Goal: Task Accomplishment & Management: Use online tool/utility

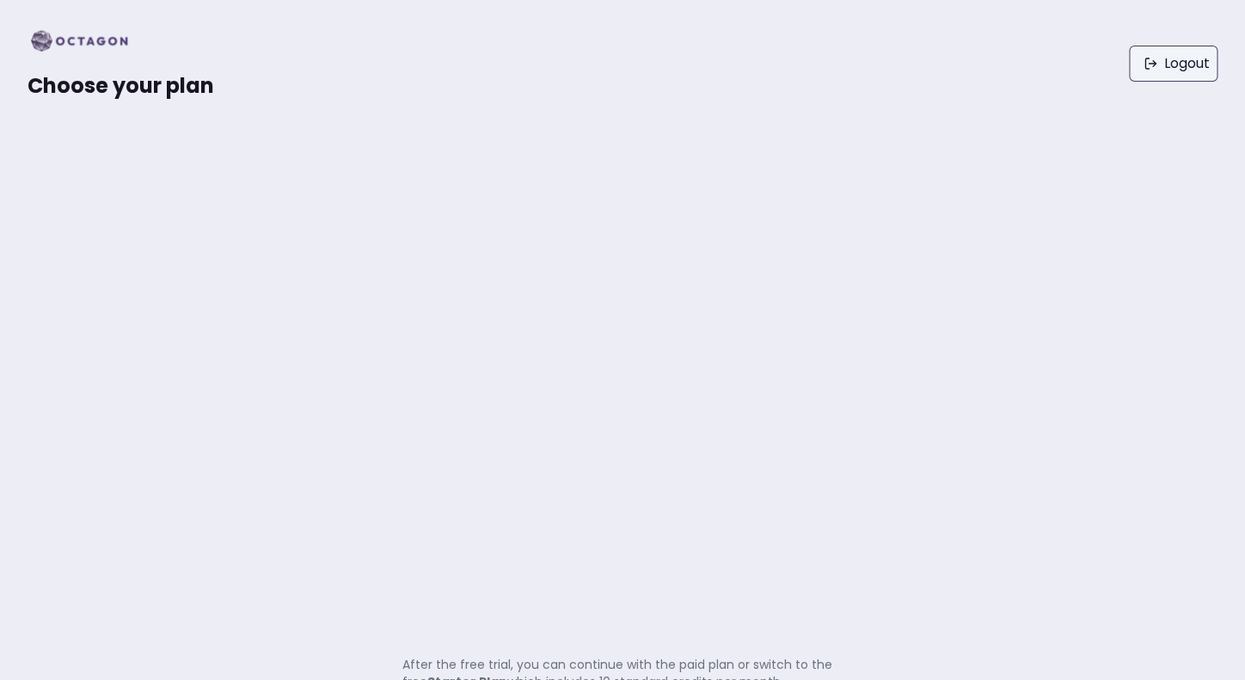
click at [1187, 64] on link "Logout" at bounding box center [1173, 64] width 89 height 36
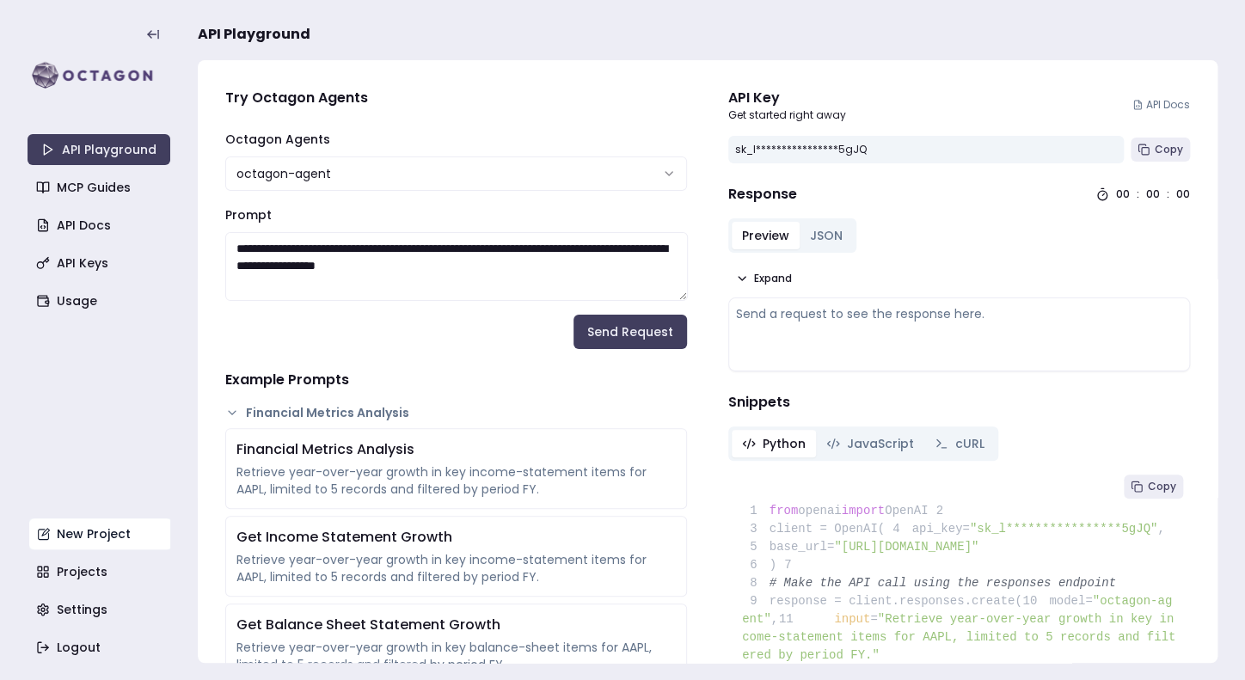
click at [78, 536] on link "New Project" at bounding box center [100, 533] width 143 height 31
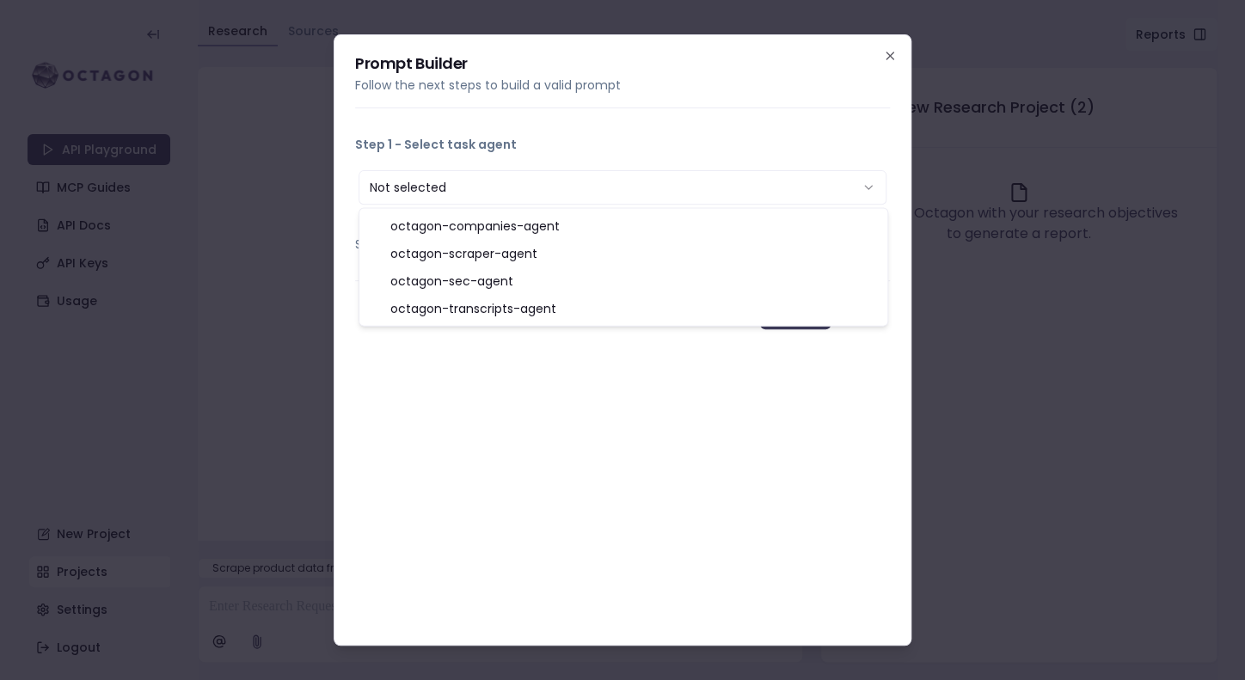
click at [594, 205] on button "Not selected" at bounding box center [622, 187] width 528 height 34
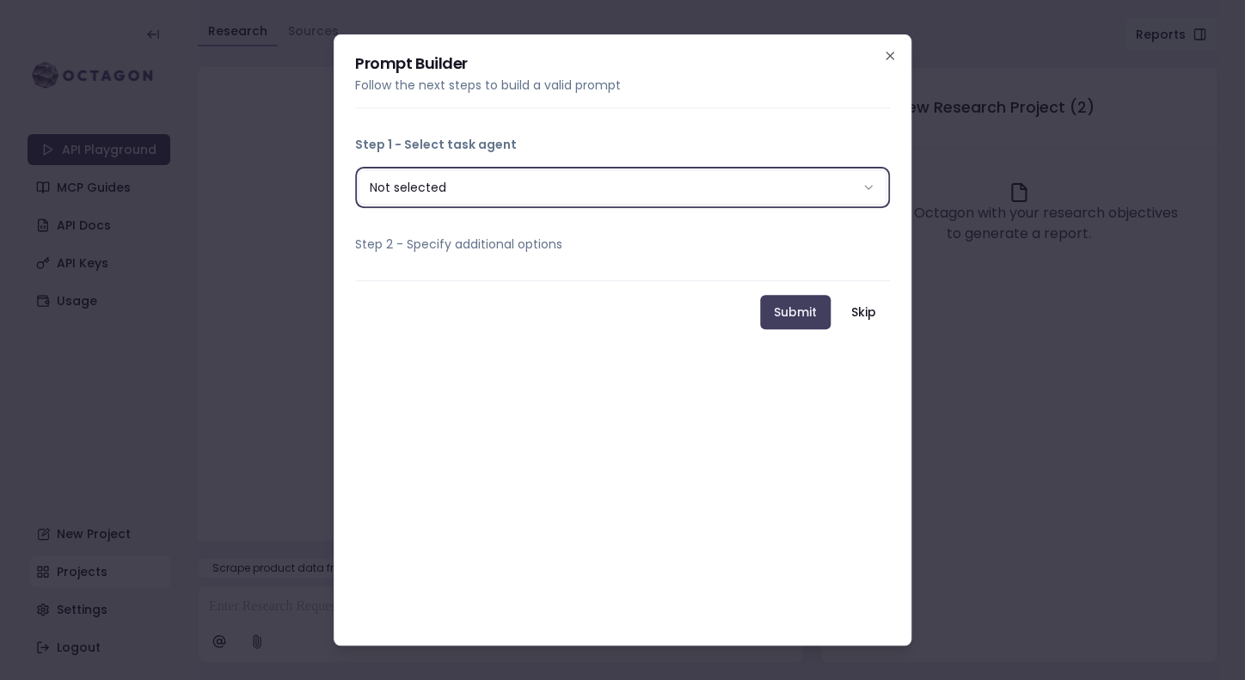
click at [583, 359] on div "**********" at bounding box center [623, 340] width 578 height 612
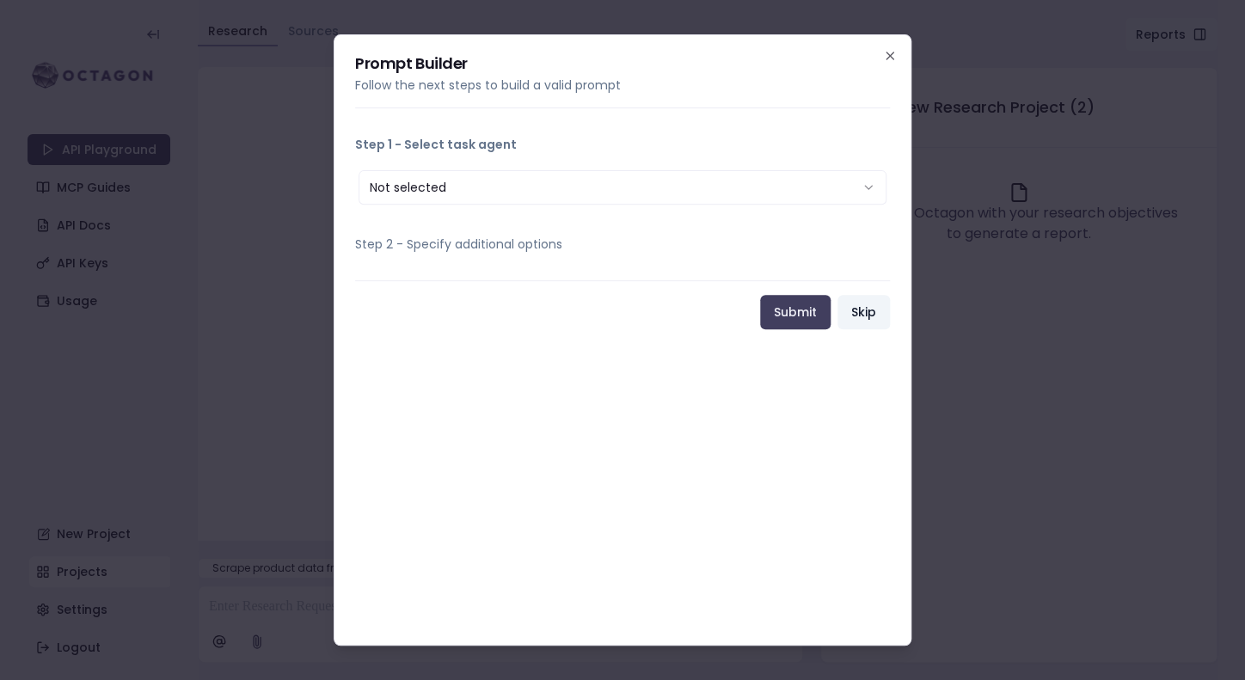
click at [874, 312] on button "Skip" at bounding box center [863, 312] width 52 height 34
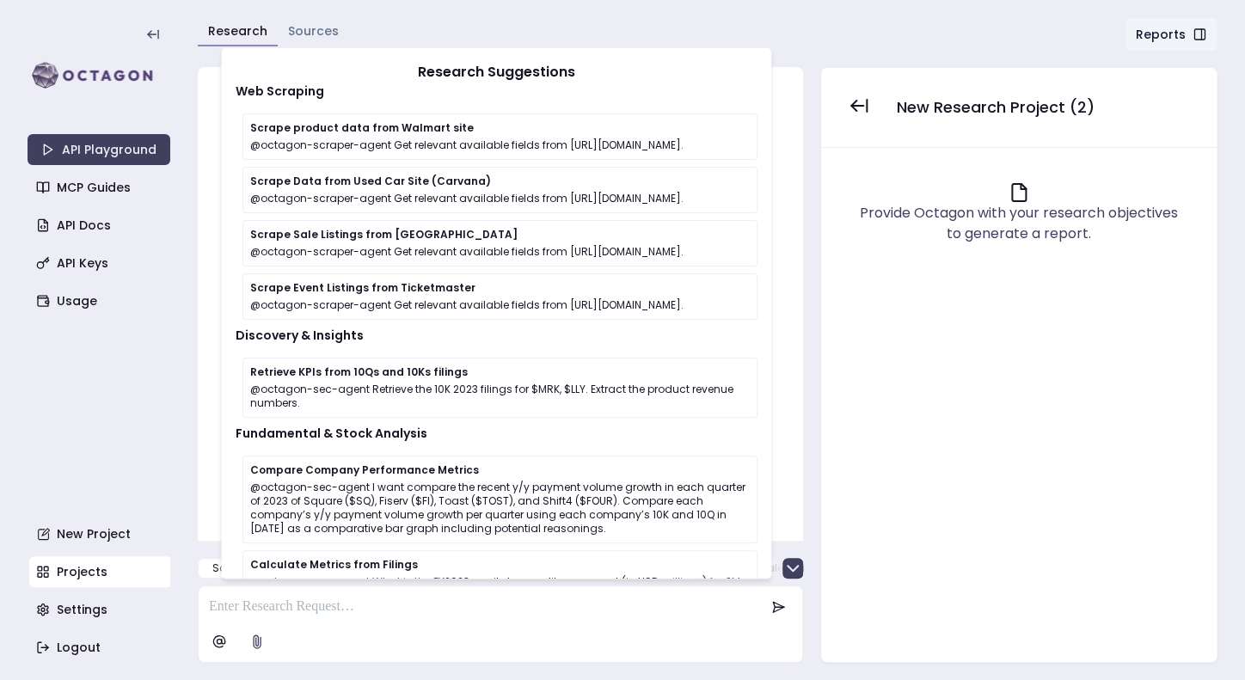
click at [372, 599] on p at bounding box center [486, 607] width 555 height 21
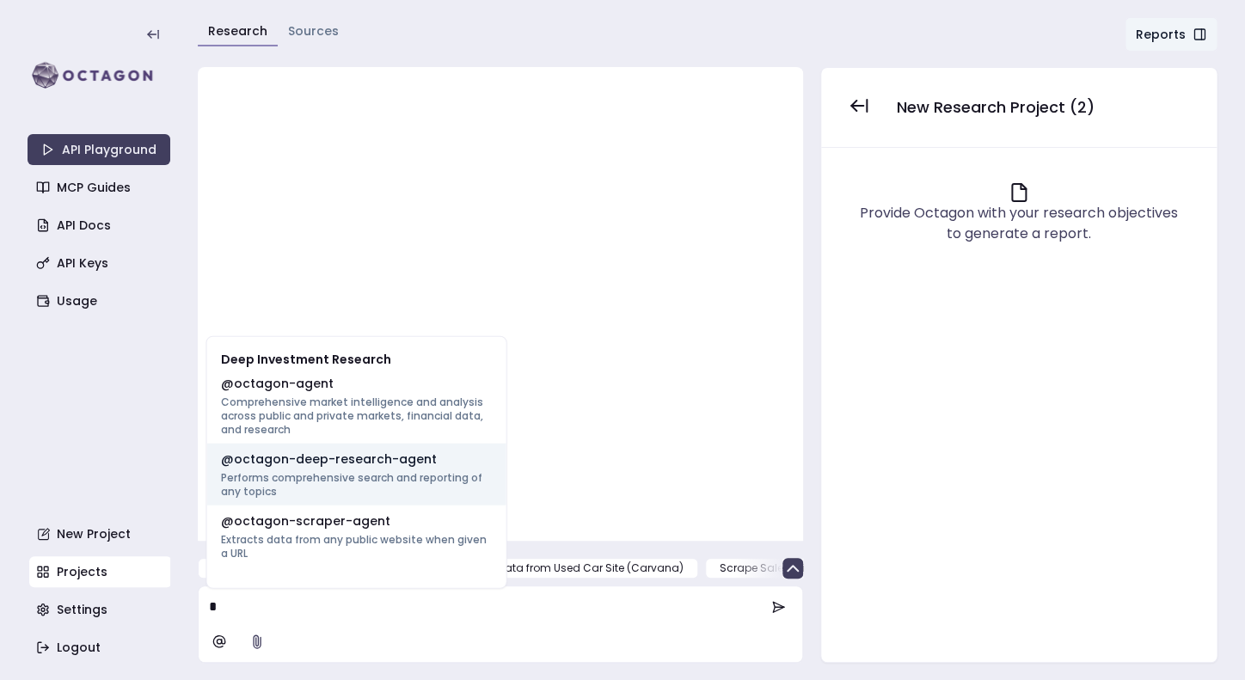
click at [369, 472] on p "Performs comprehensive search and reporting of any topics" at bounding box center [357, 485] width 272 height 28
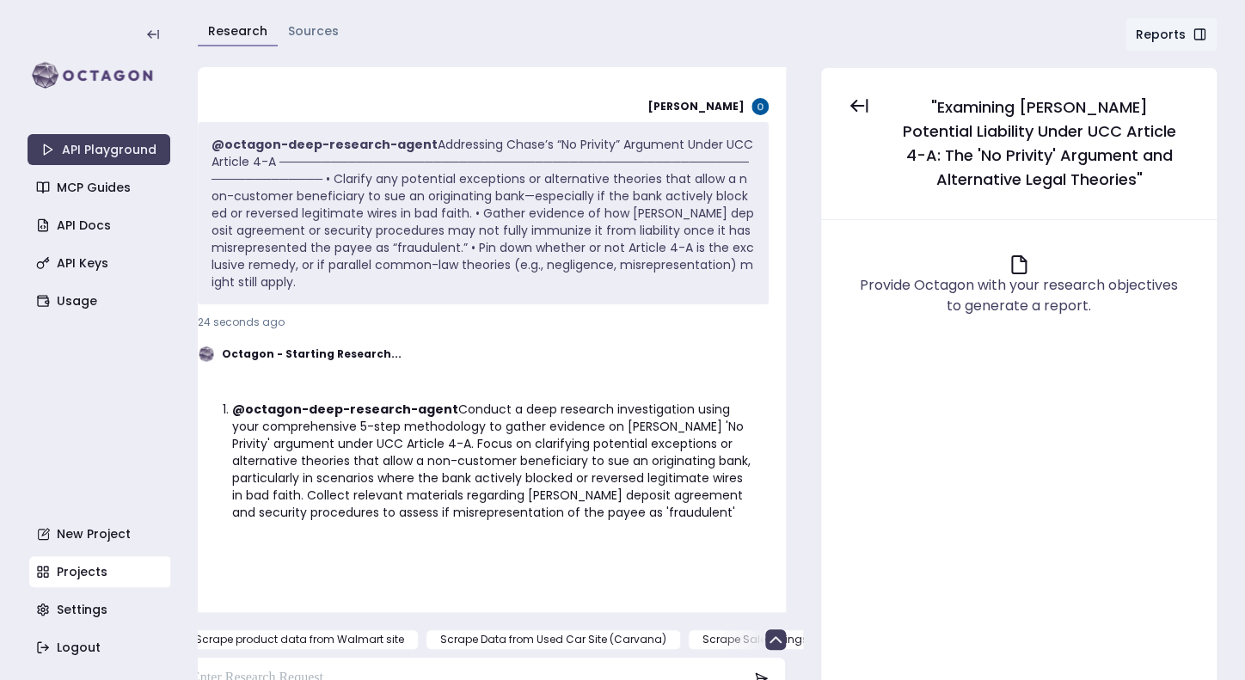
scroll to position [147, 0]
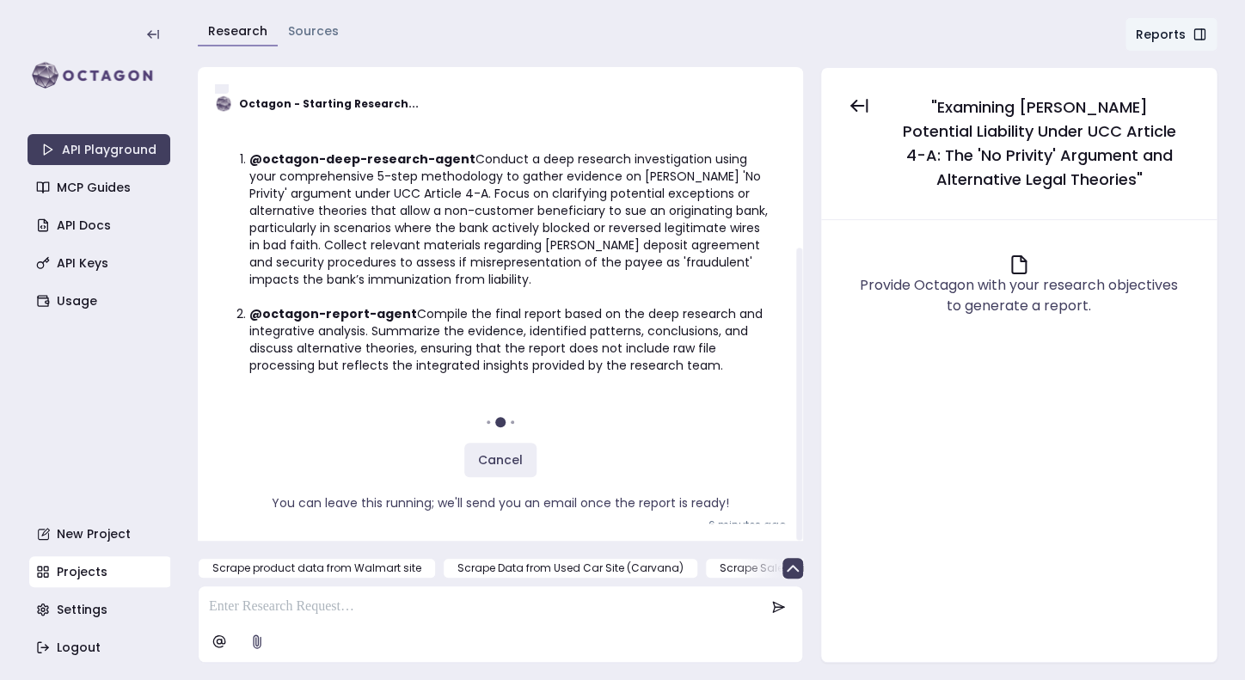
scroll to position [271, 0]
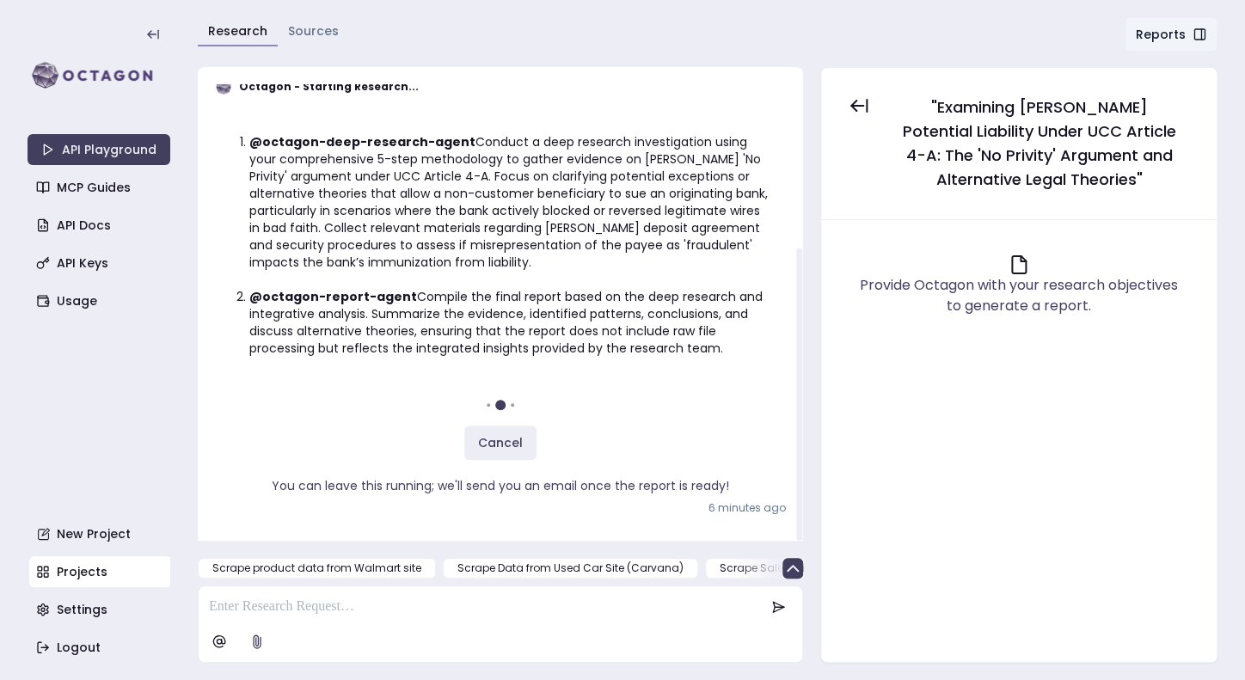
click at [705, 362] on ol "@octagon-deep-research-agent Conduct a deep research investigation using your c…" at bounding box center [500, 245] width 543 height 258
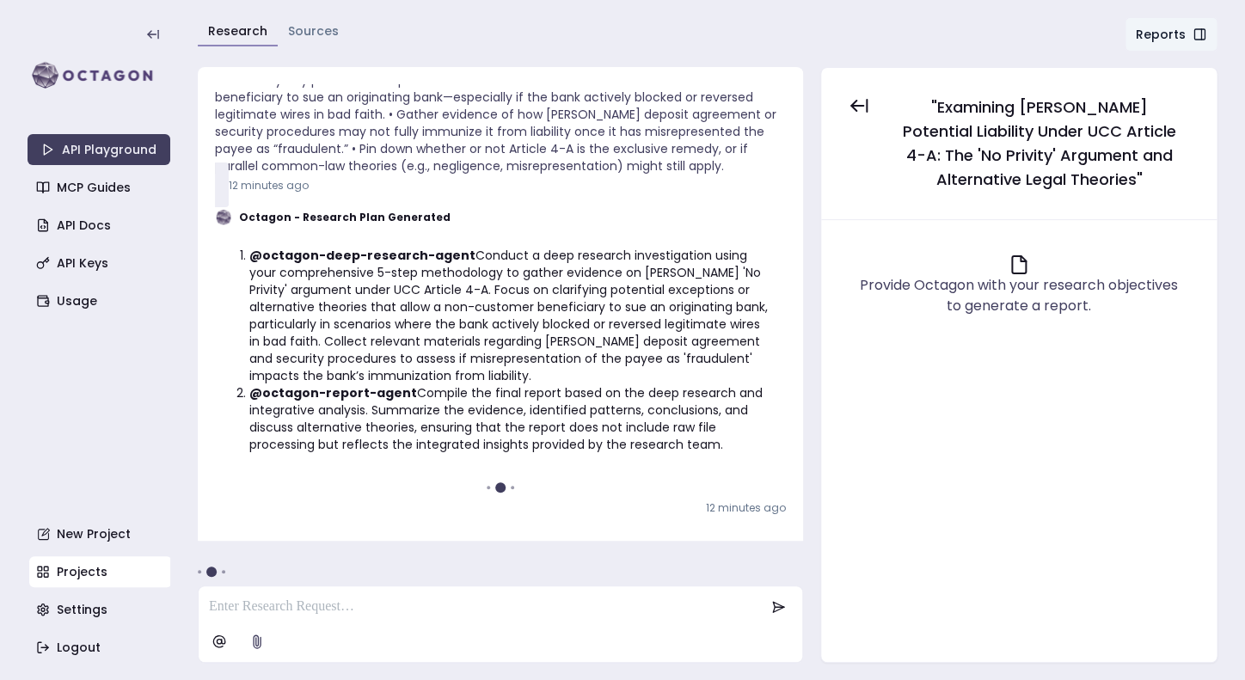
scroll to position [271, 0]
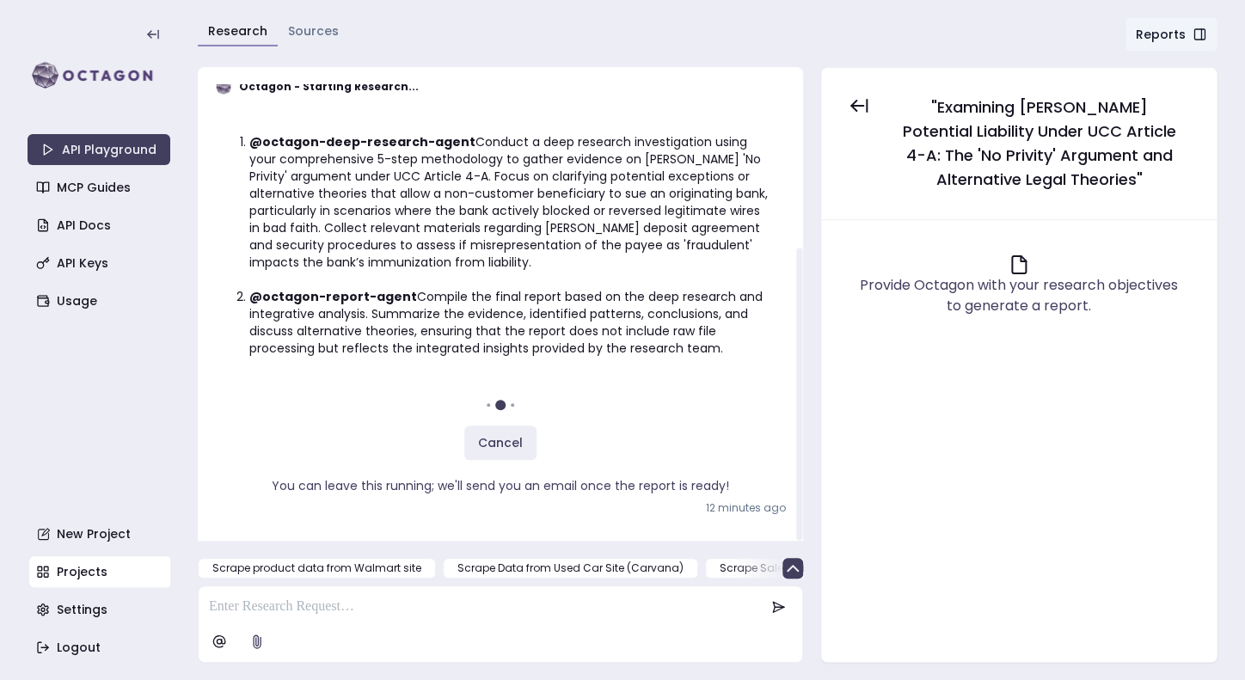
click at [642, 316] on li "@octagon-report-agent Compile the final report based on the deep research and i…" at bounding box center [510, 322] width 523 height 69
click at [659, 208] on li "@octagon-deep-research-agent Conduct a deep research investigation using your c…" at bounding box center [510, 202] width 523 height 138
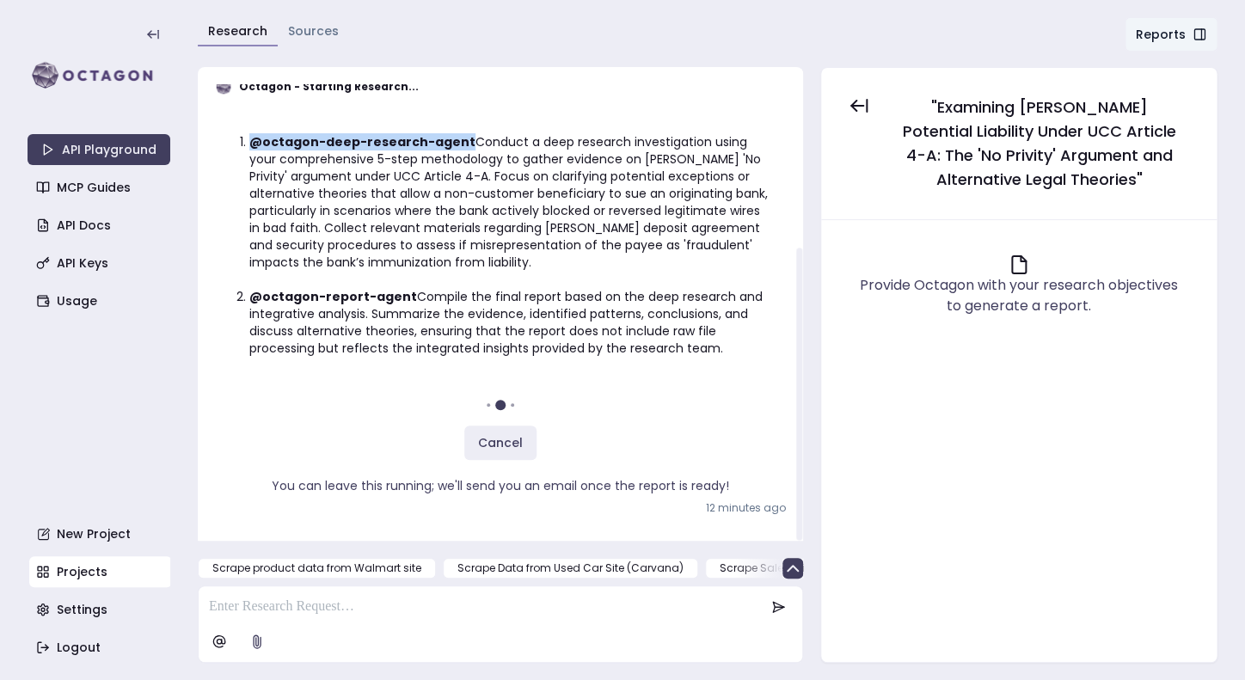
click at [659, 208] on li "@octagon-deep-research-agent Conduct a deep research investigation using your c…" at bounding box center [510, 202] width 523 height 138
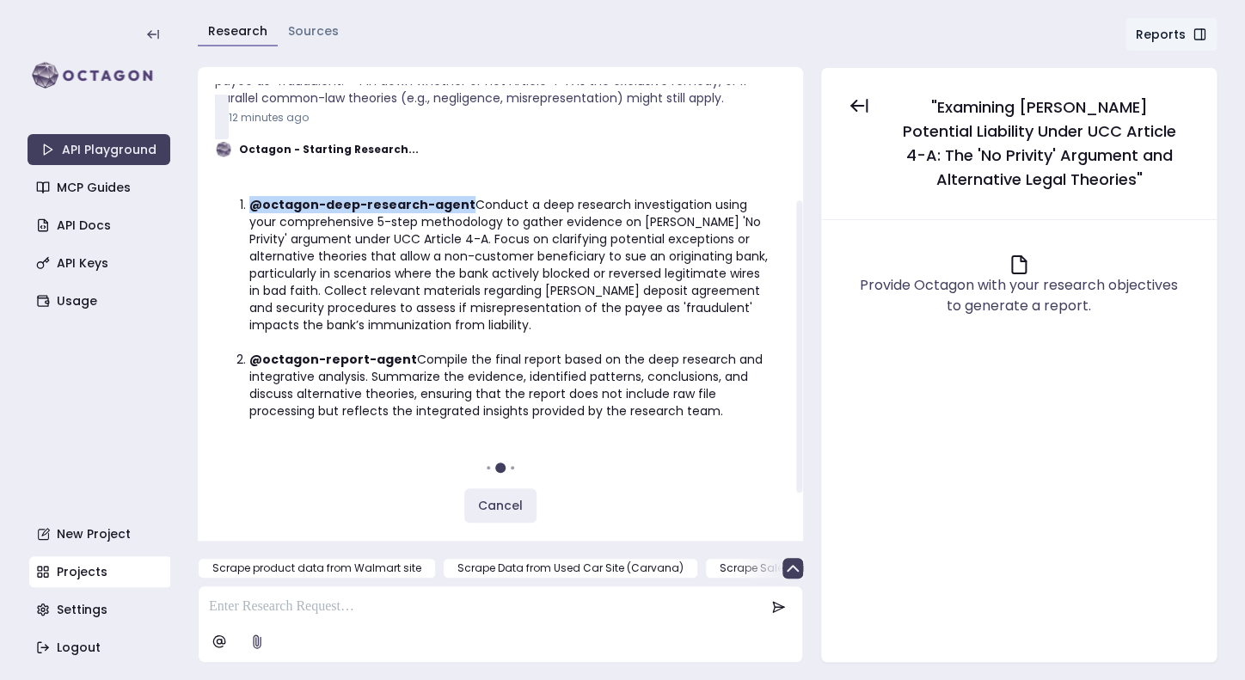
scroll to position [171, 0]
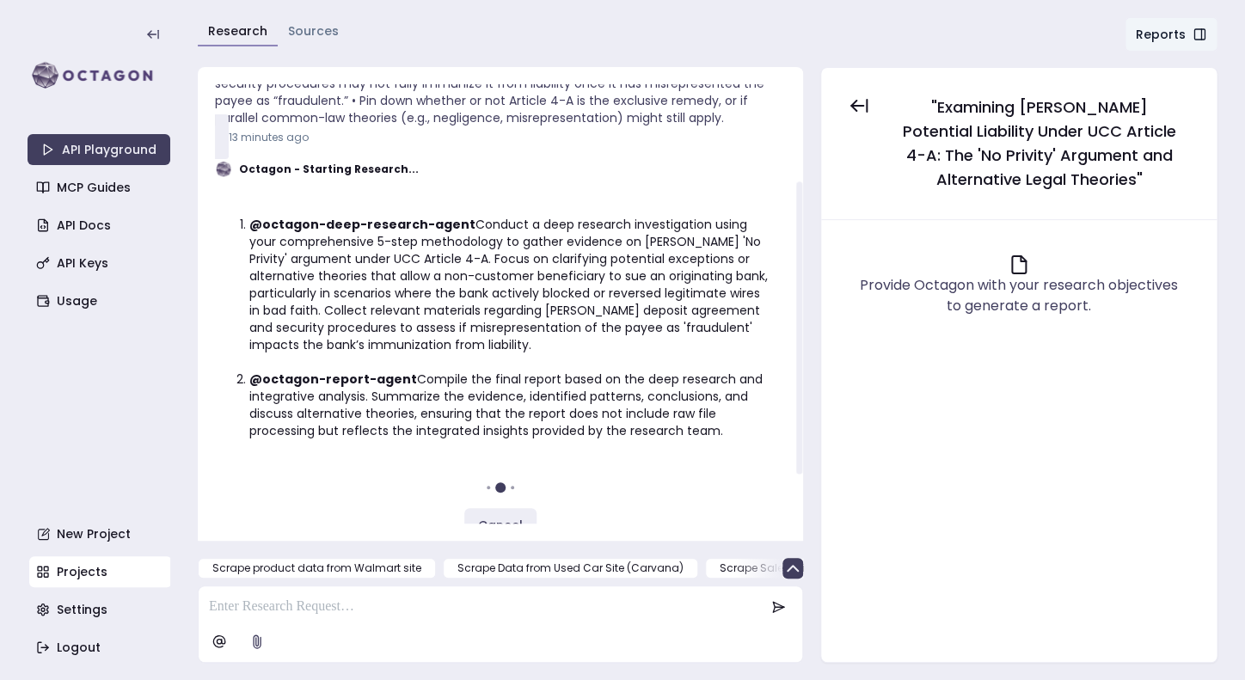
click at [627, 433] on li "@octagon-report-agent Compile the final report based on the deep research and i…" at bounding box center [510, 404] width 523 height 69
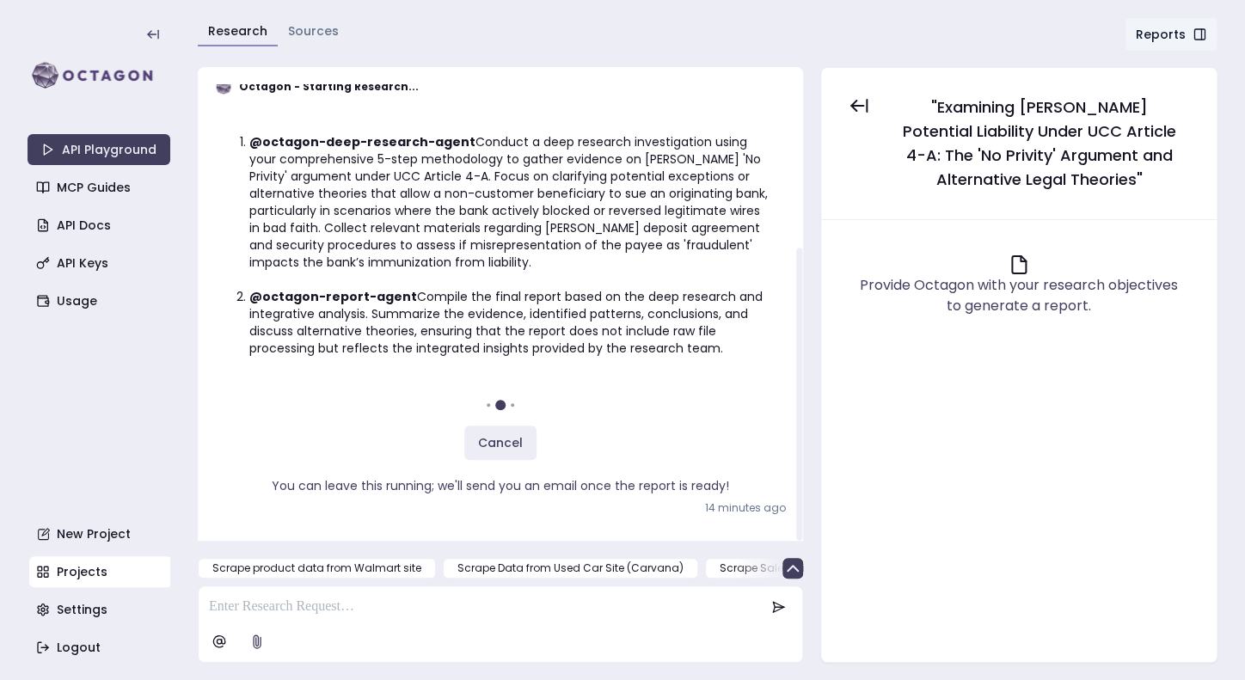
scroll to position [271, 0]
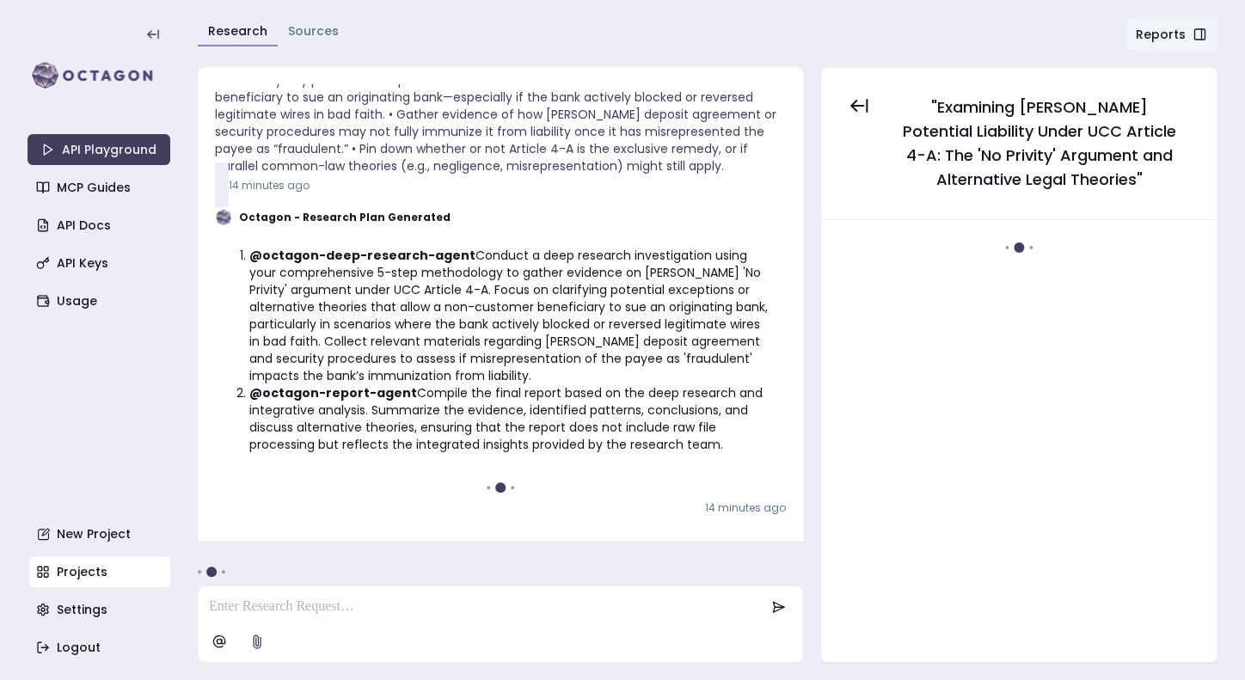
scroll to position [271, 0]
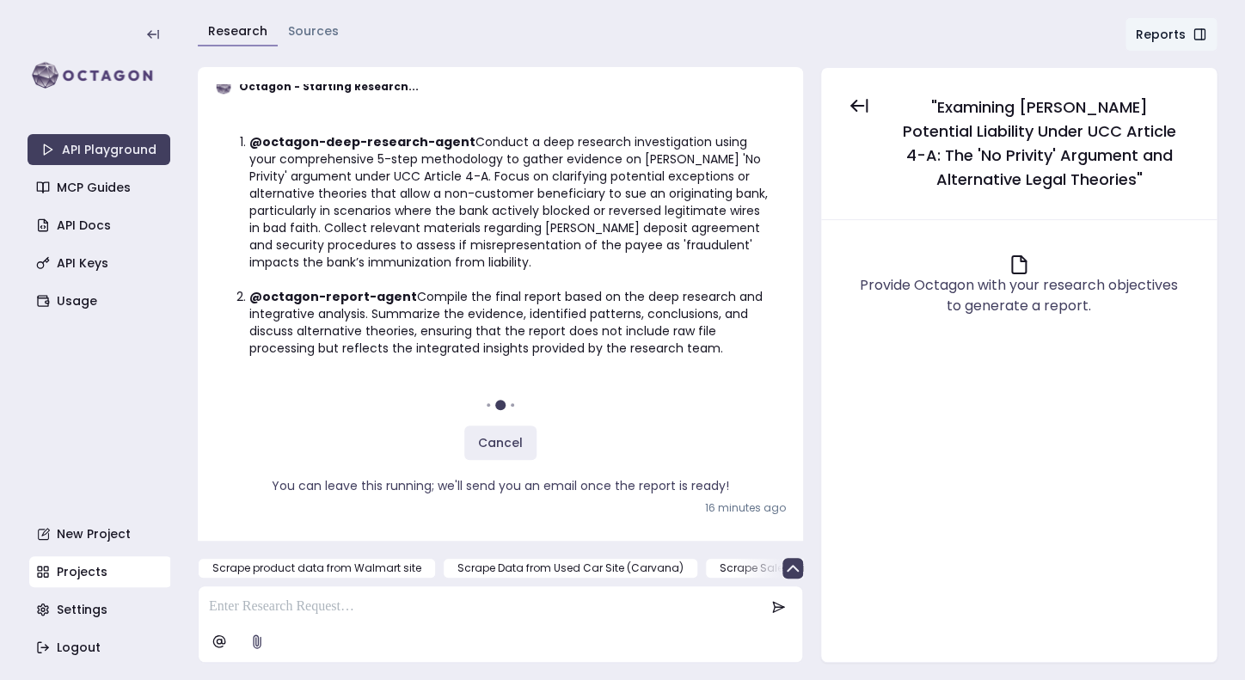
click at [1043, 494] on div "Provide Octagon with your research objectives to generate a report." at bounding box center [1019, 440] width 368 height 413
click at [1038, 293] on div "Provide Octagon with your research objectives to generate a report." at bounding box center [1018, 295] width 327 height 41
click at [566, 615] on p at bounding box center [486, 607] width 555 height 21
click at [1023, 434] on div "Provide Octagon with your research objectives to generate a report." at bounding box center [1019, 440] width 368 height 413
click at [1001, 417] on div "Provide Octagon with your research objectives to generate a report." at bounding box center [1019, 440] width 368 height 413
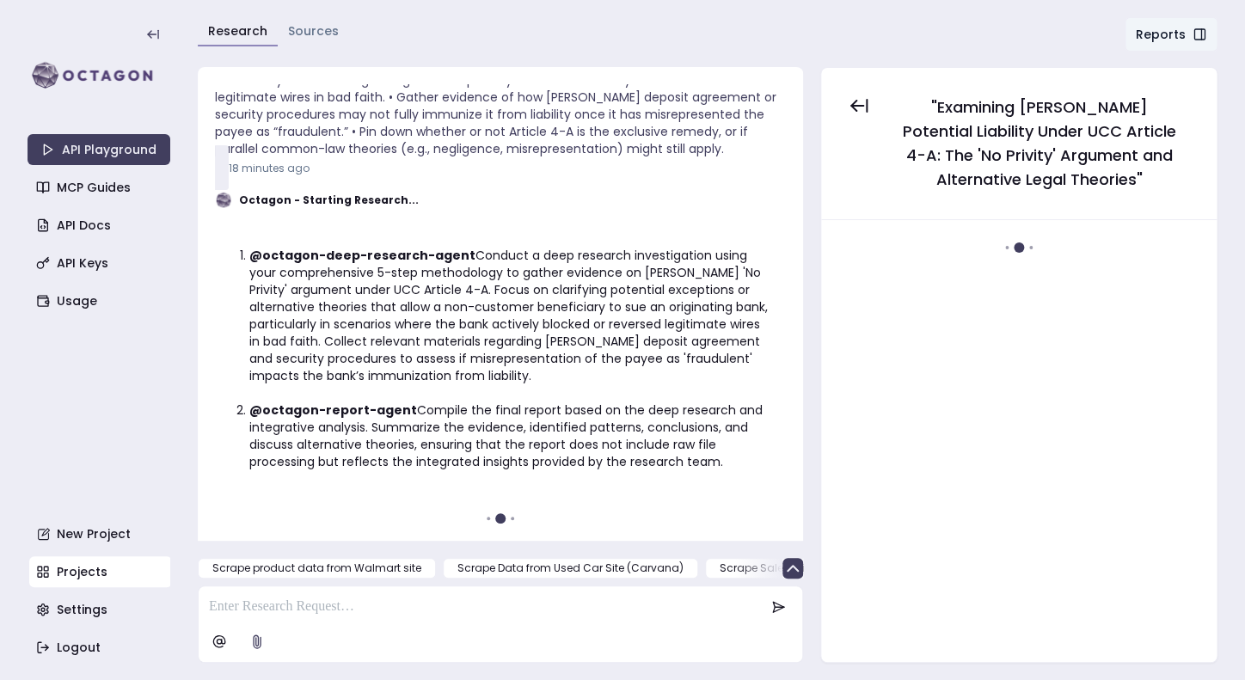
scroll to position [271, 0]
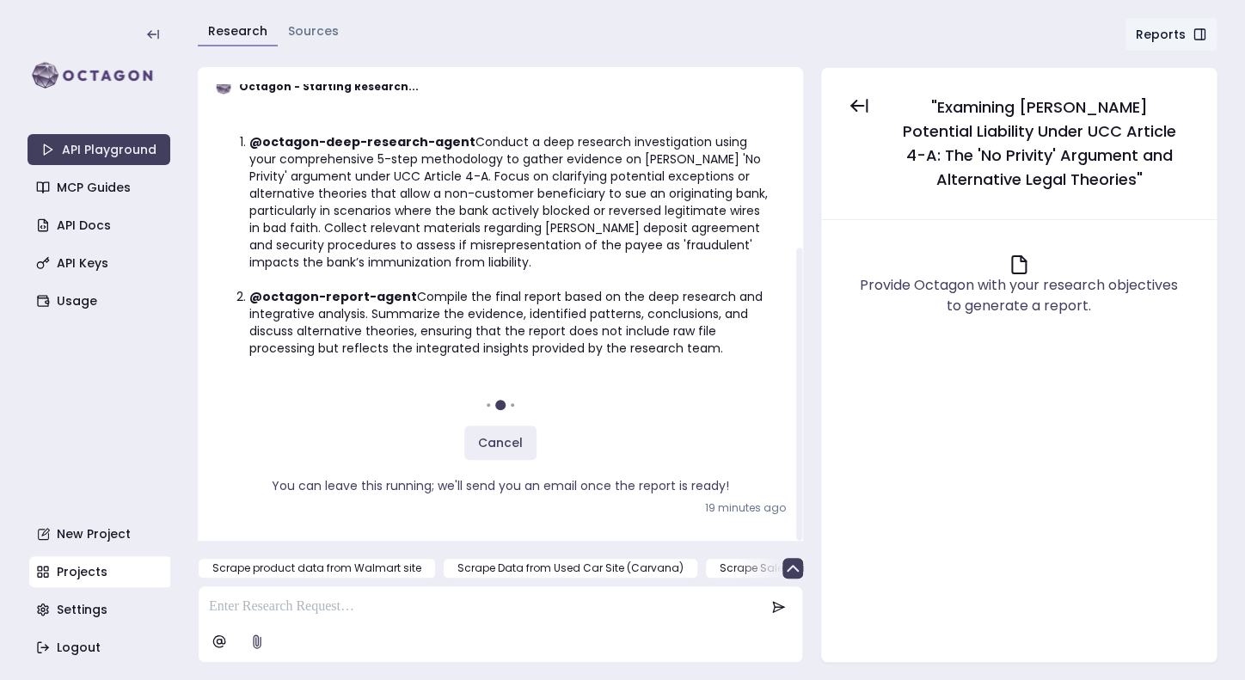
click at [674, 253] on li "@octagon-deep-research-agent Conduct a deep research investigation using your c…" at bounding box center [510, 202] width 523 height 138
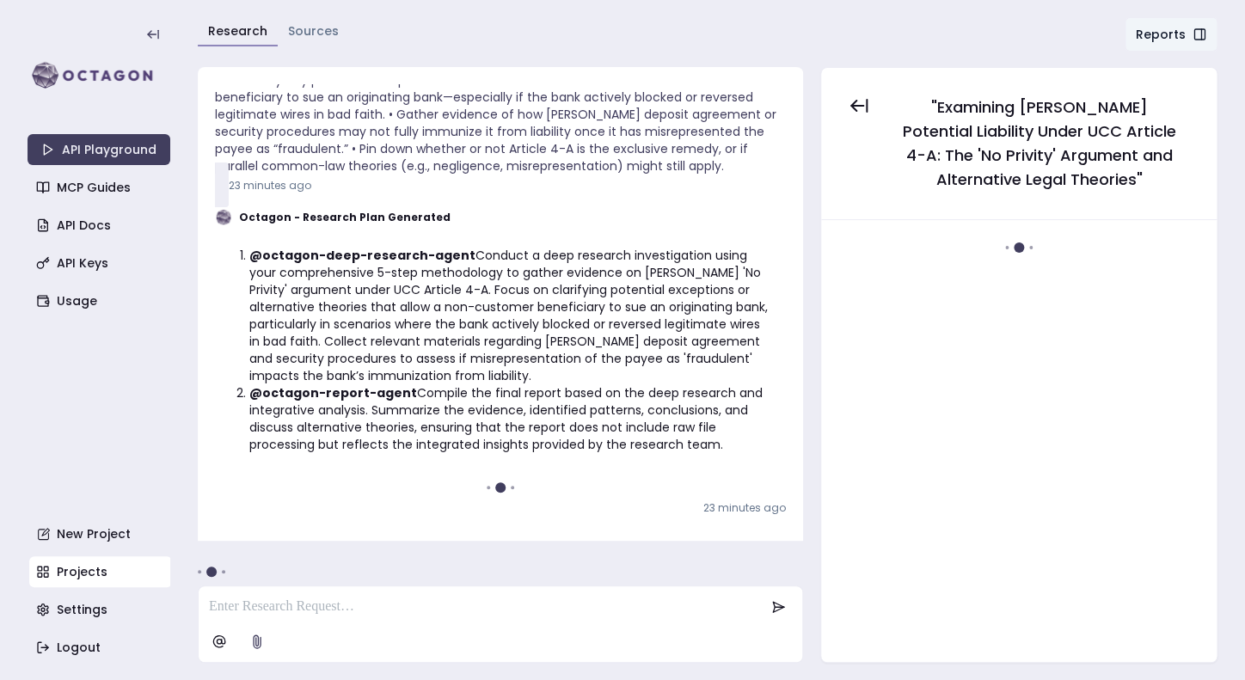
scroll to position [271, 0]
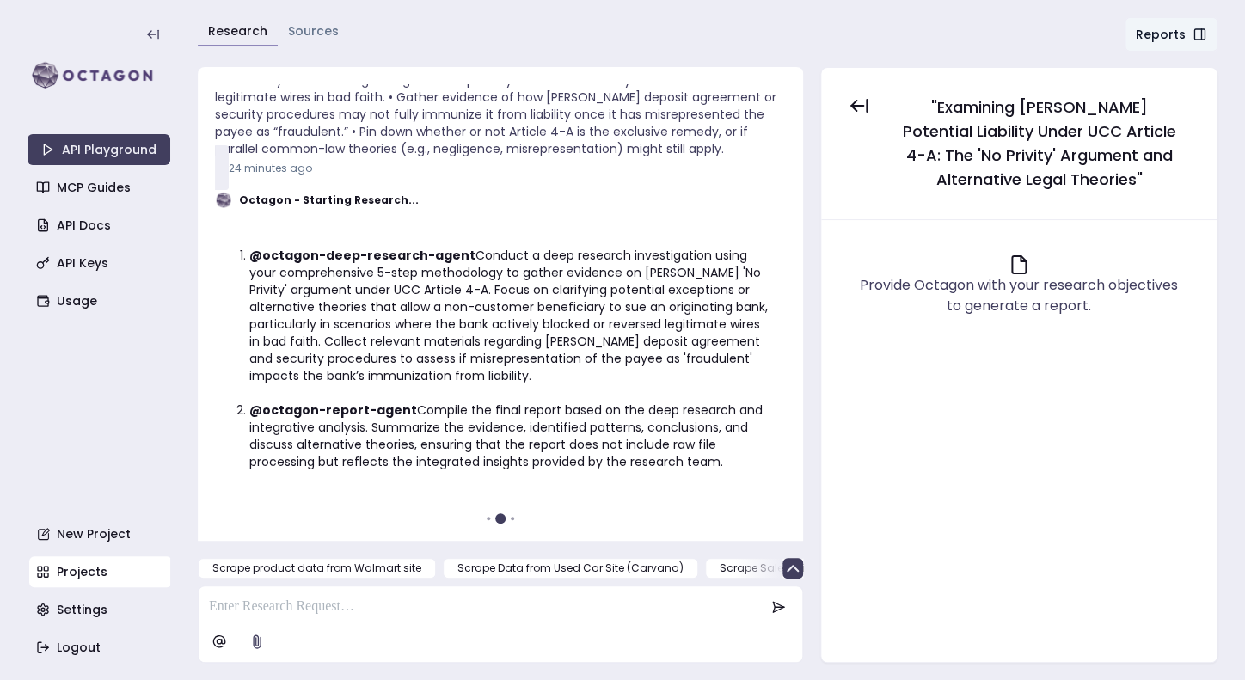
scroll to position [271, 0]
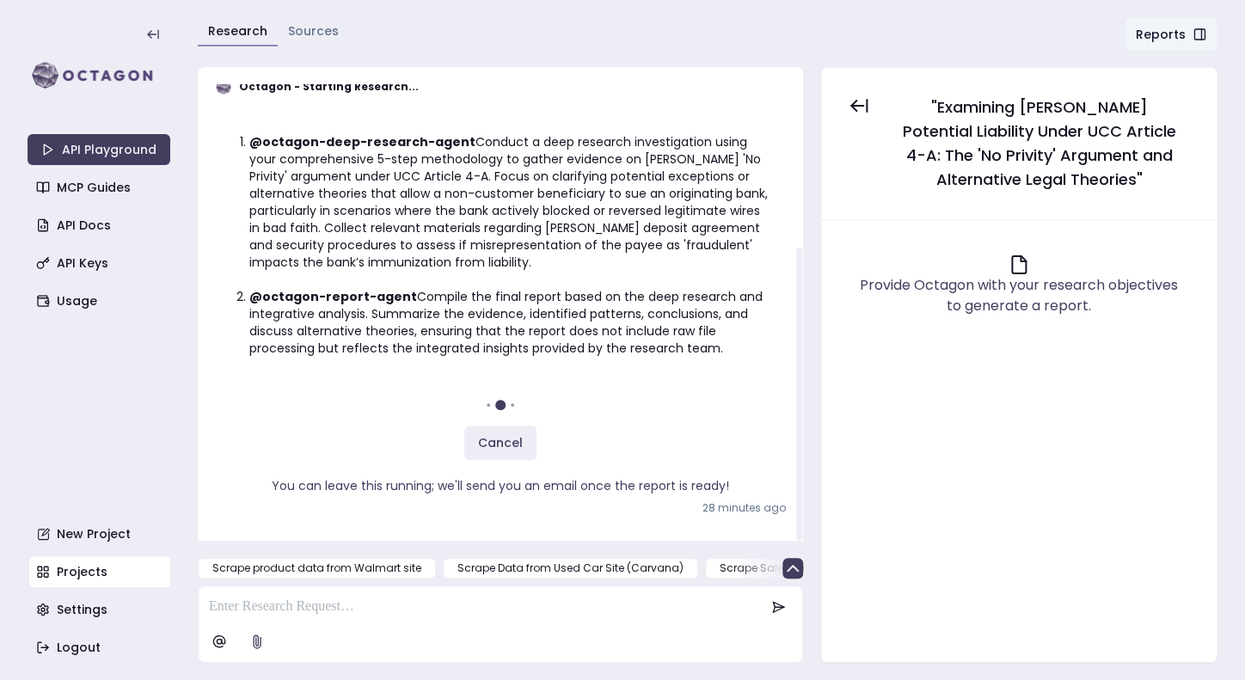
click at [652, 299] on li "@octagon-report-agent Compile the final report based on the deep research and i…" at bounding box center [510, 322] width 523 height 69
click at [677, 198] on li "@octagon-deep-research-agent Conduct a deep research investigation using your c…" at bounding box center [510, 202] width 523 height 138
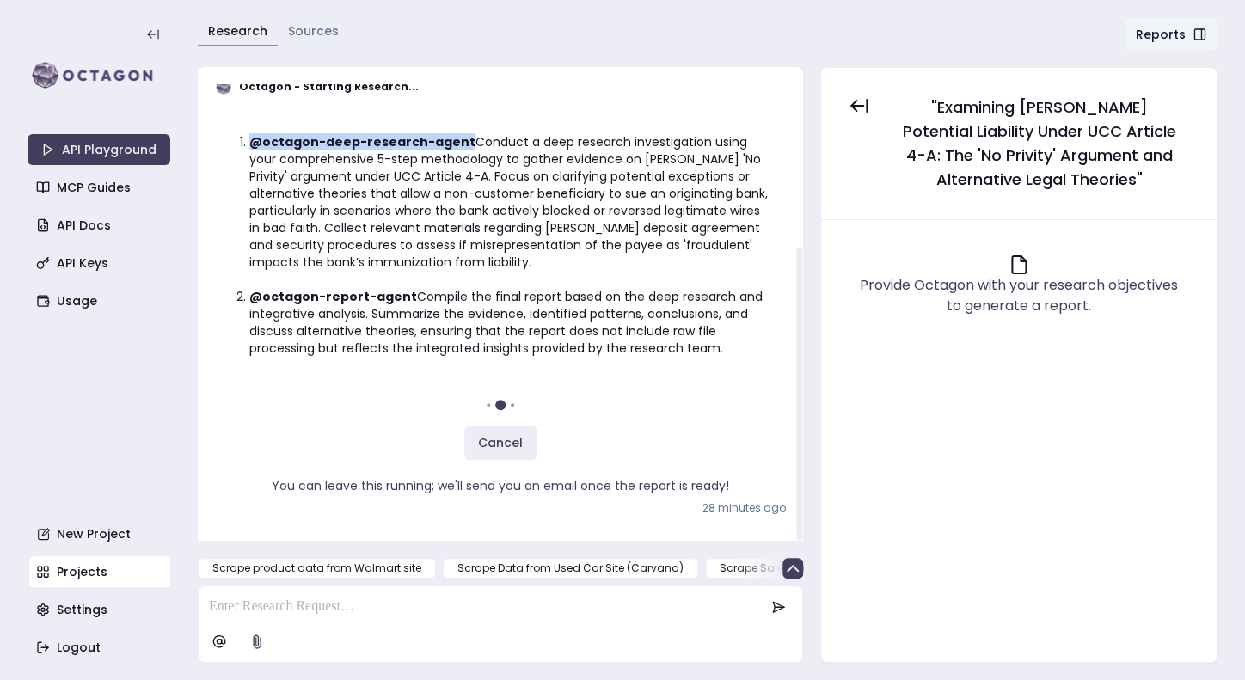
click at [677, 198] on li "@octagon-deep-research-agent Conduct a deep research investigation using your c…" at bounding box center [510, 202] width 523 height 138
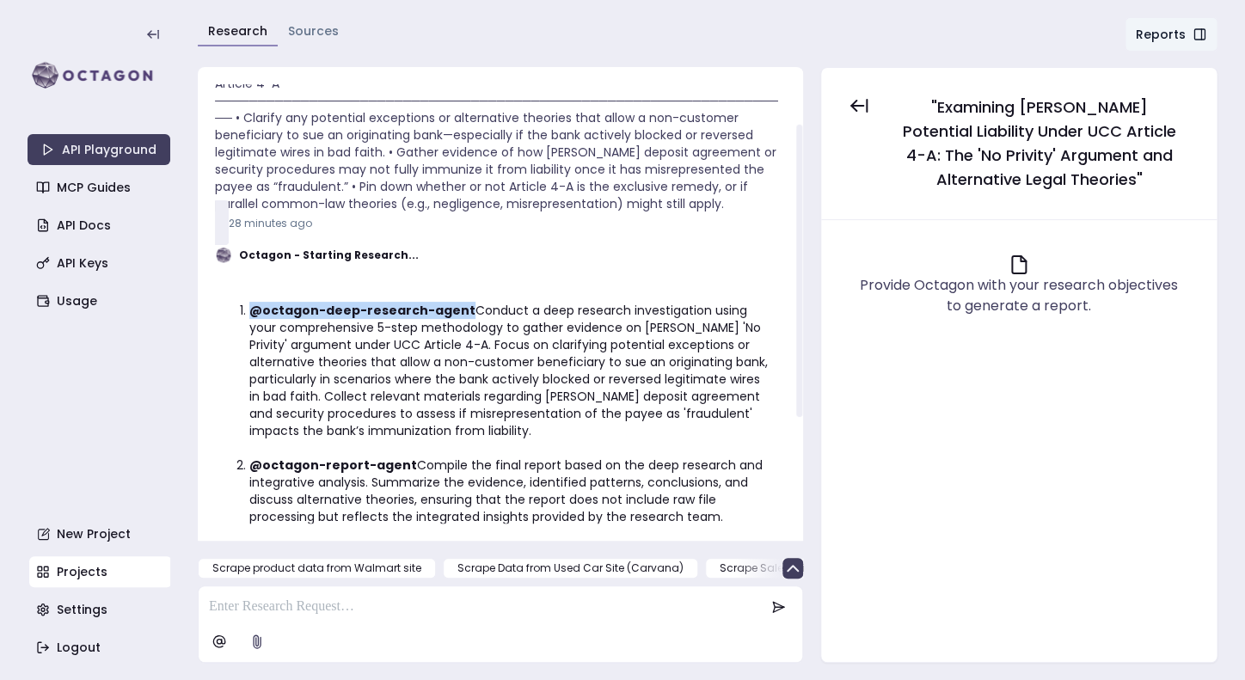
scroll to position [56, 0]
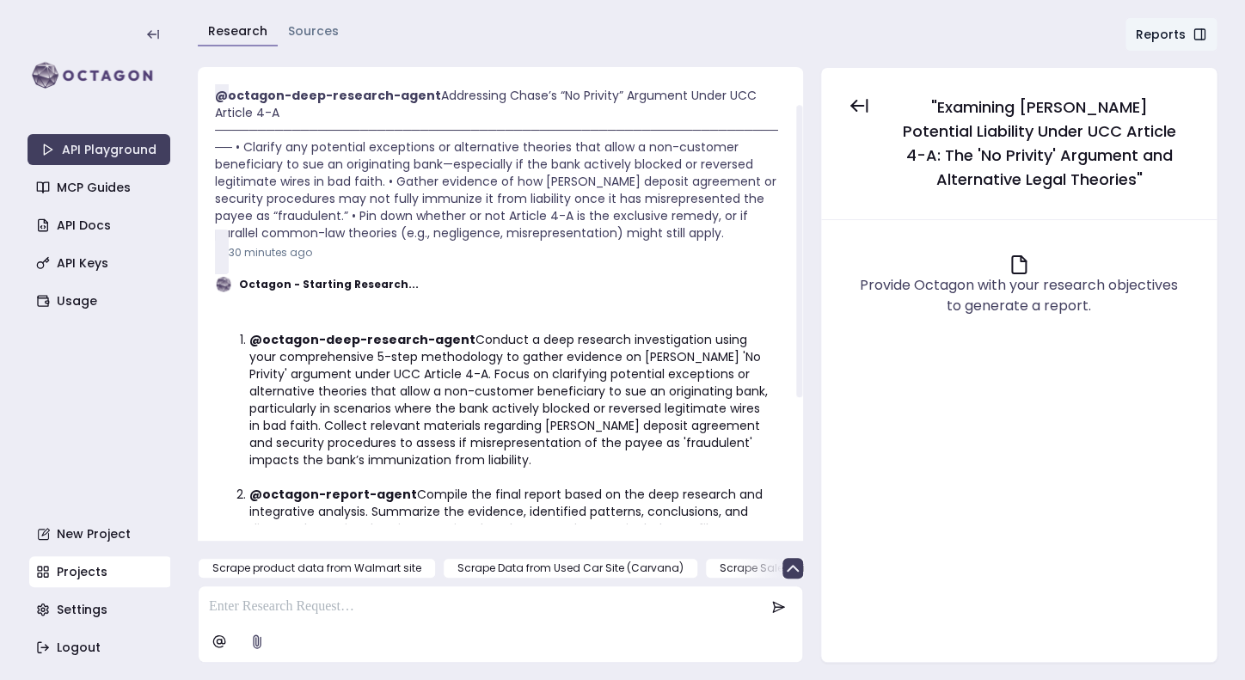
click at [592, 492] on ol "@octagon-deep-research-agent Conduct a deep research investigation using your c…" at bounding box center [500, 443] width 543 height 258
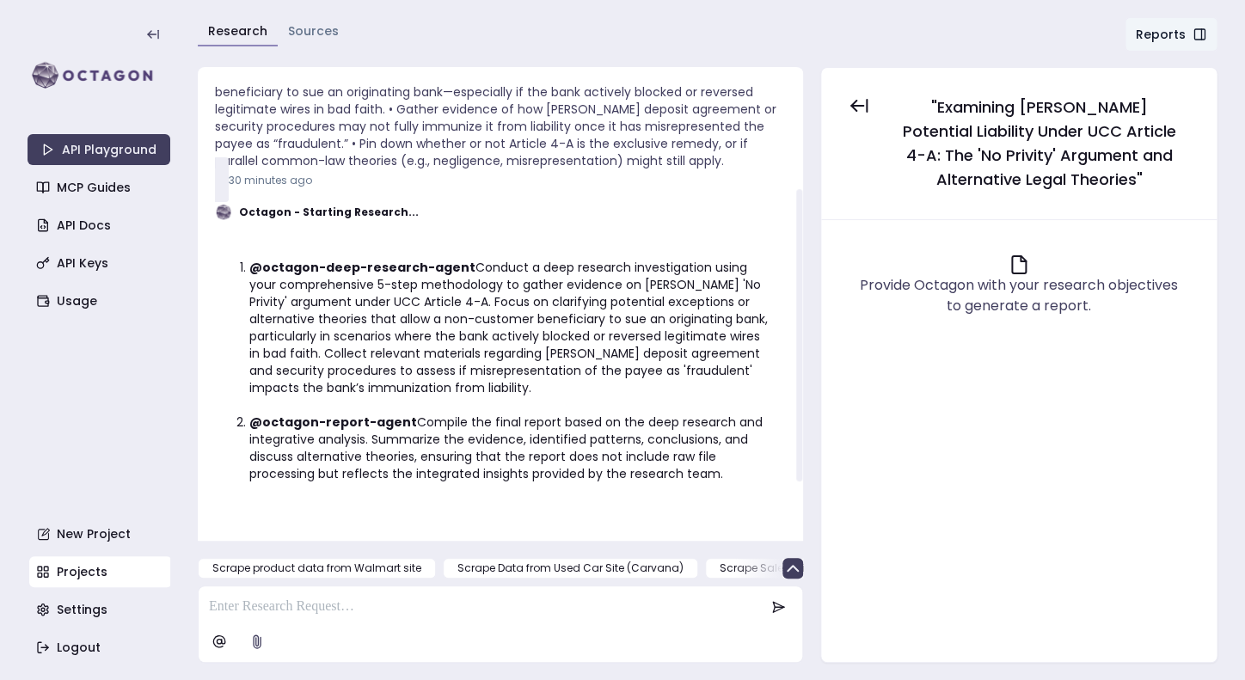
scroll to position [271, 0]
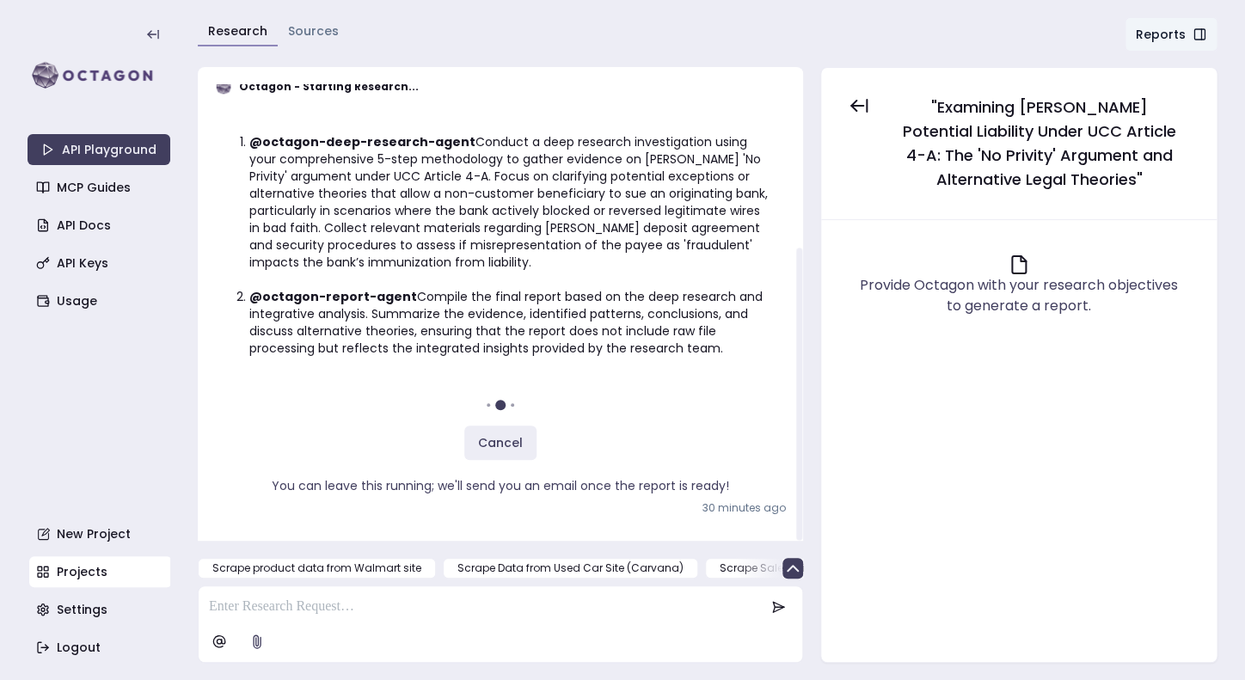
click at [685, 211] on li "@octagon-deep-research-agent Conduct a deep research investigation using your c…" at bounding box center [510, 202] width 523 height 138
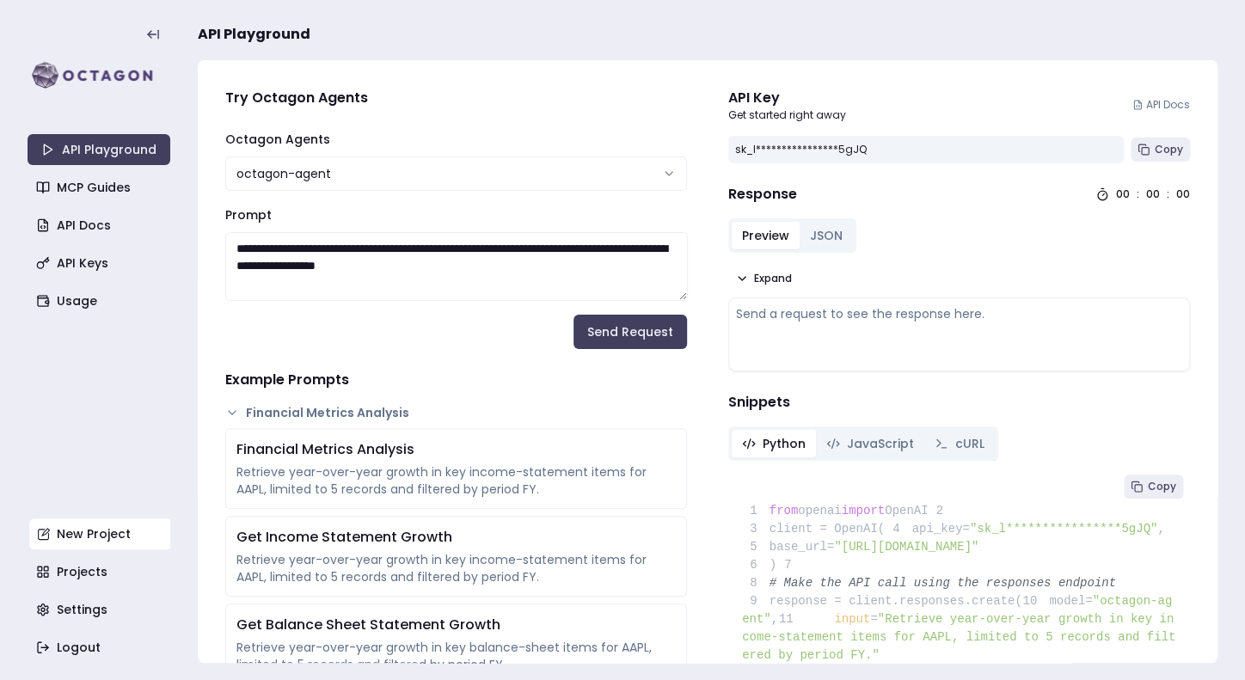
click at [73, 542] on link "New Project" at bounding box center [100, 533] width 143 height 31
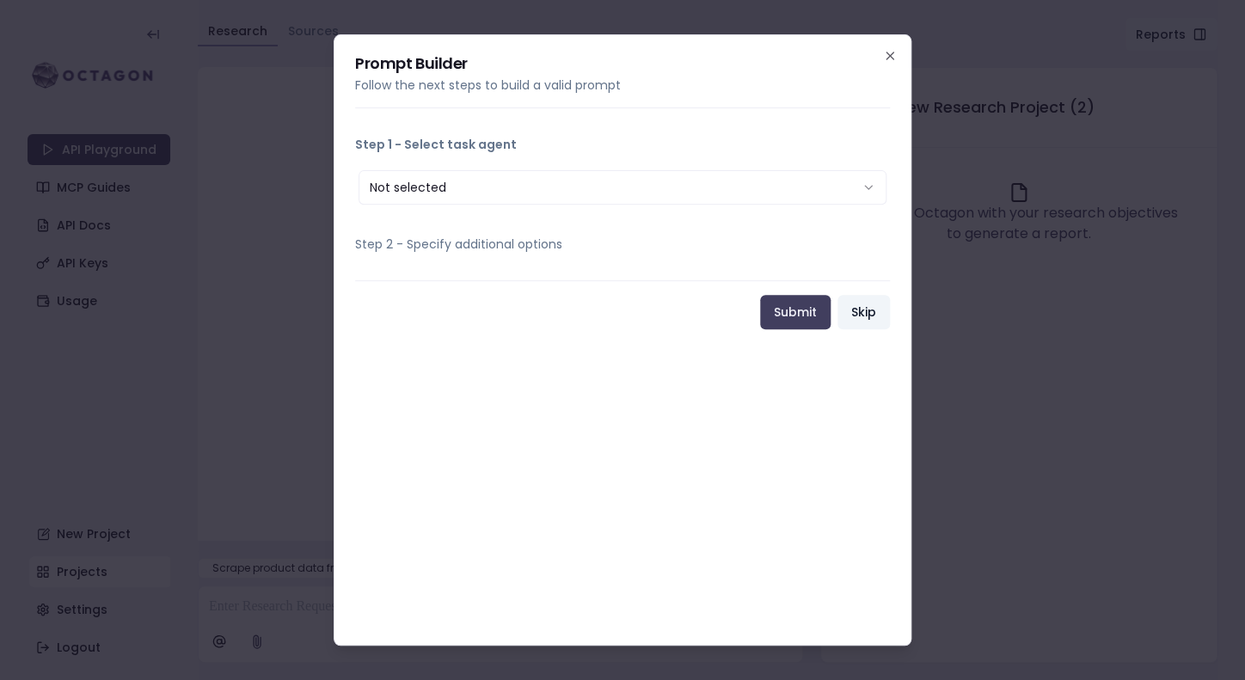
click at [866, 322] on button "Skip" at bounding box center [863, 312] width 52 height 34
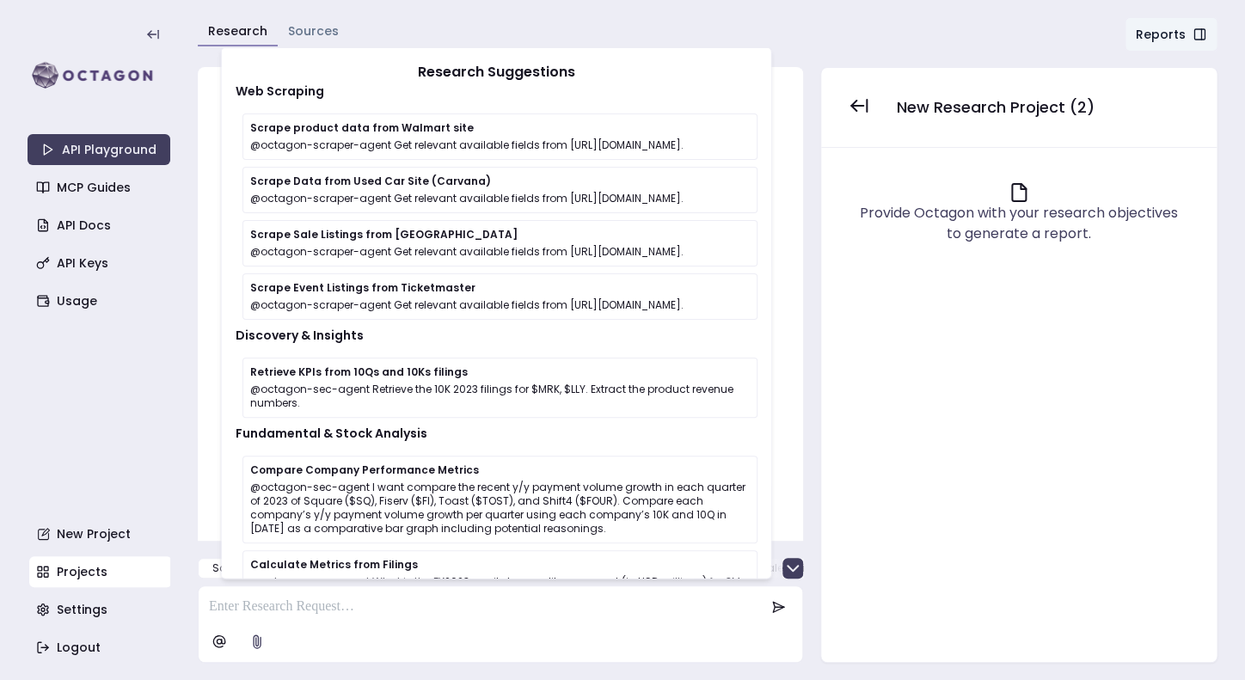
click at [389, 614] on p at bounding box center [486, 607] width 555 height 21
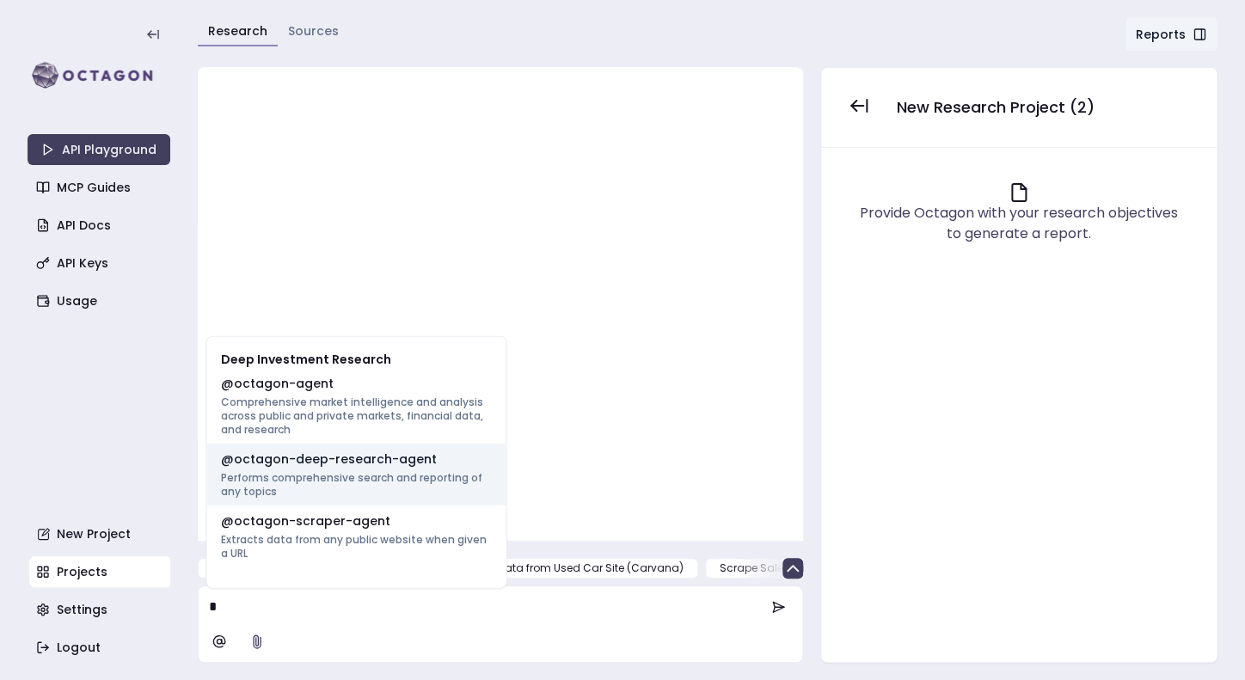
click at [458, 487] on p "Performs comprehensive search and reporting of any topics" at bounding box center [357, 485] width 272 height 28
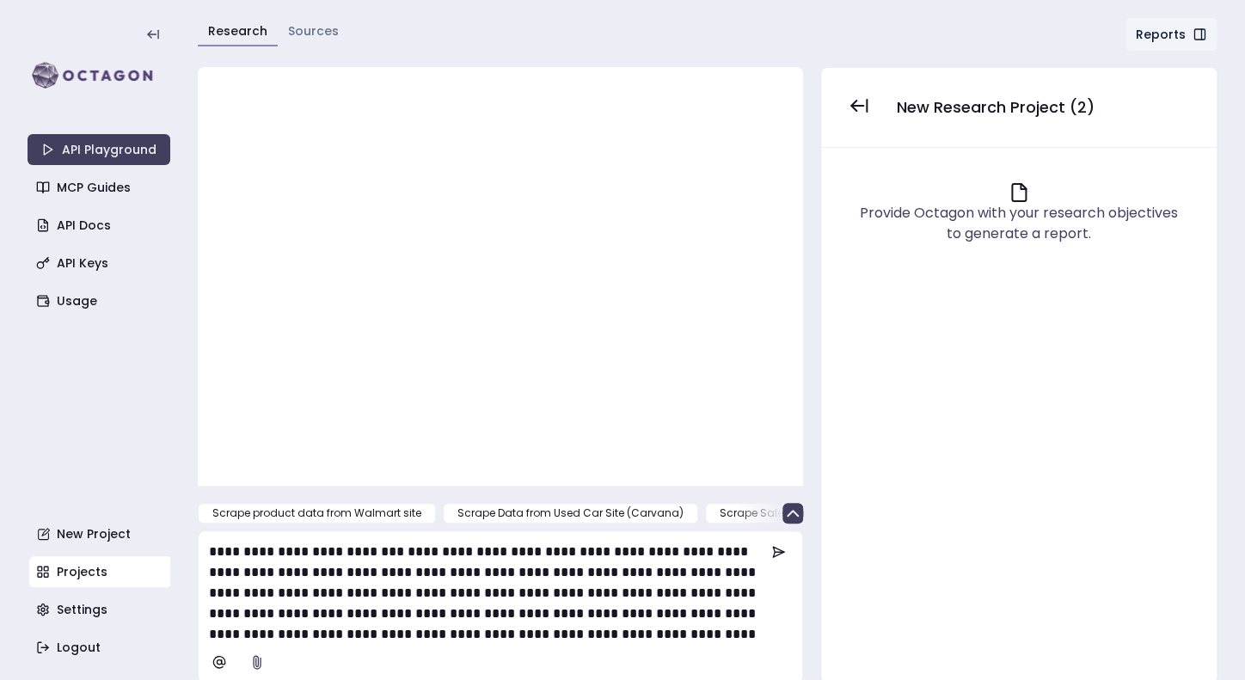
click at [456, 561] on p "**********" at bounding box center [487, 676] width 556 height 268
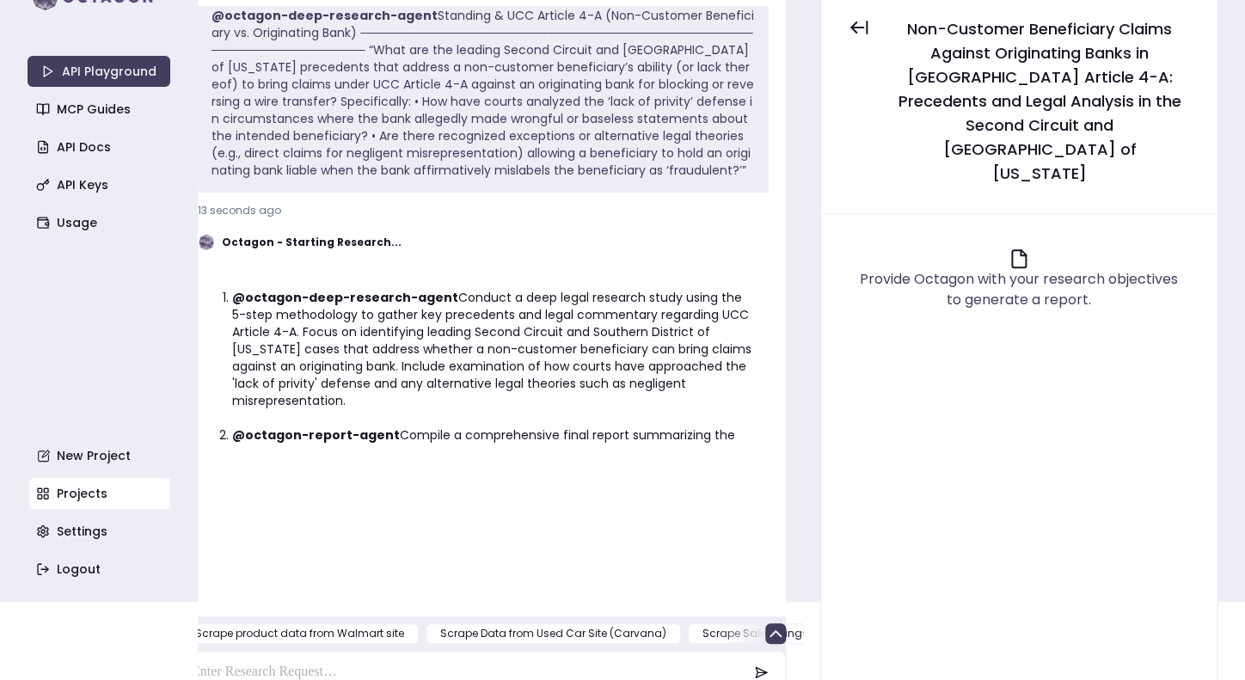
scroll to position [181, 0]
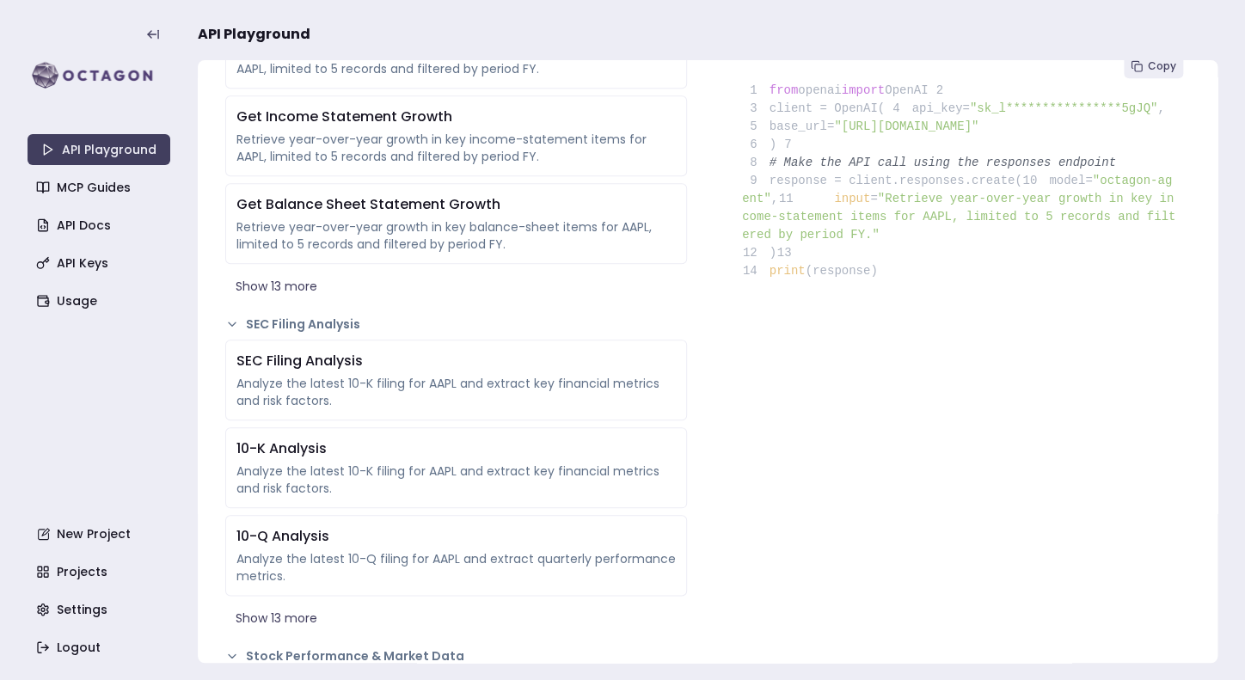
scroll to position [424, 0]
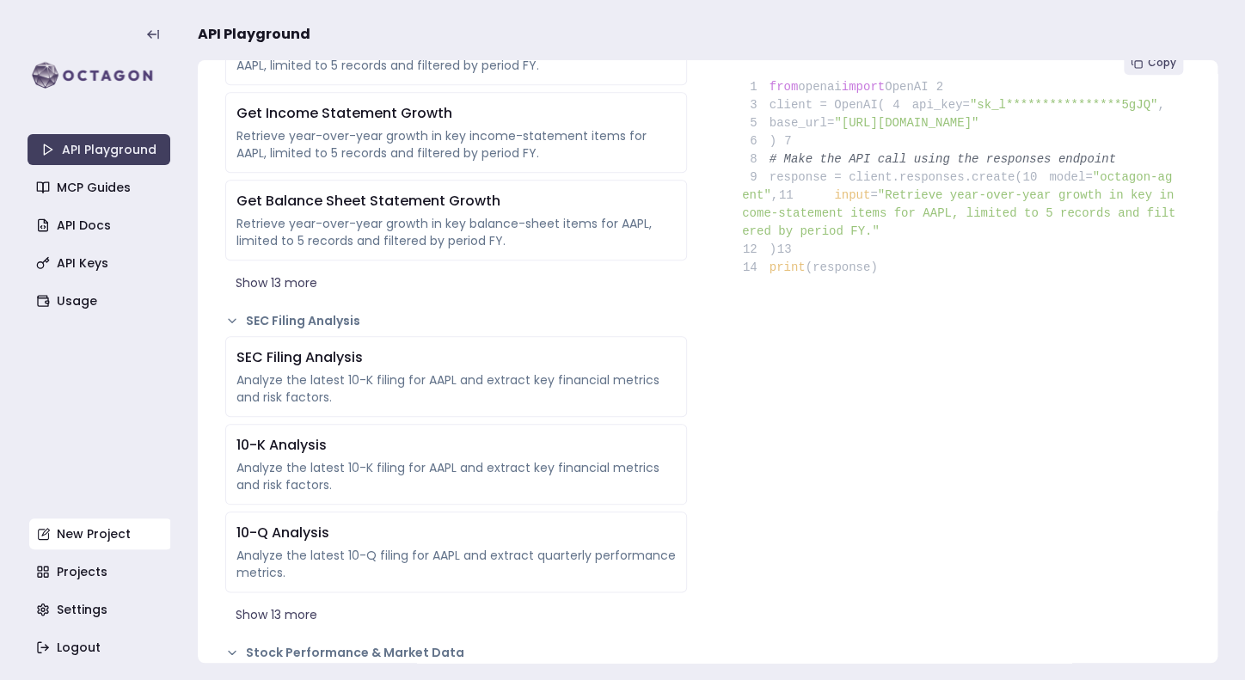
click at [64, 519] on link "New Project" at bounding box center [100, 533] width 143 height 31
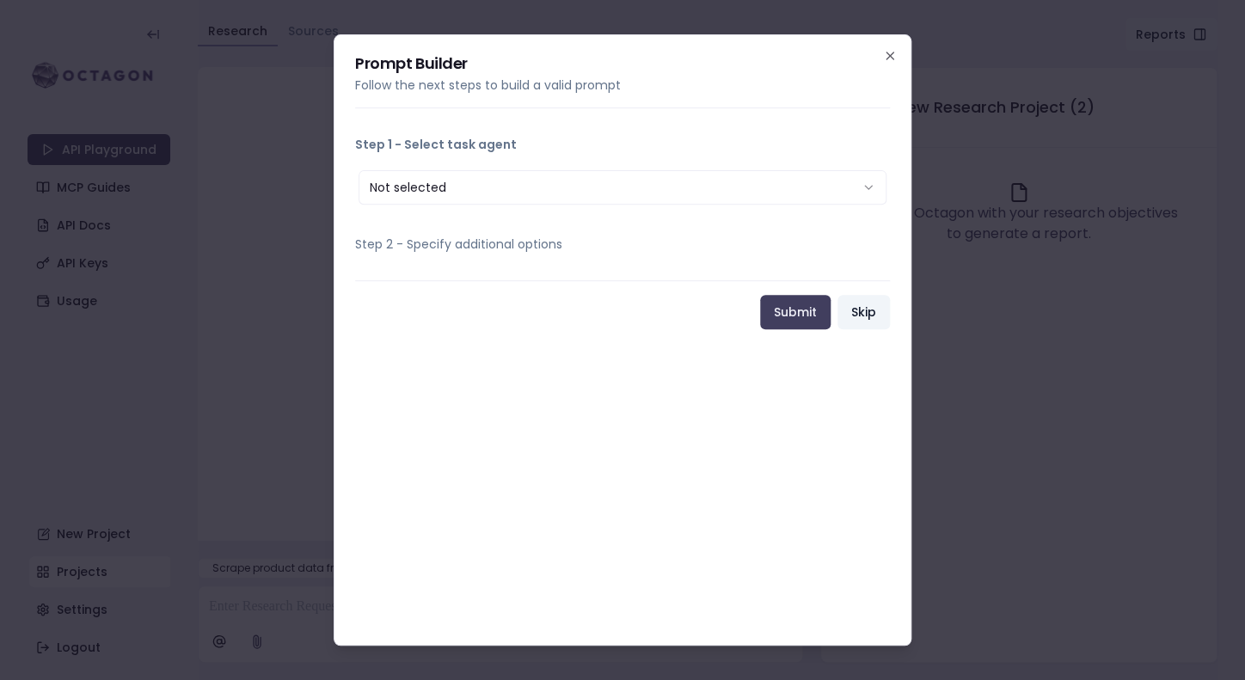
click at [866, 311] on button "Skip" at bounding box center [863, 312] width 52 height 34
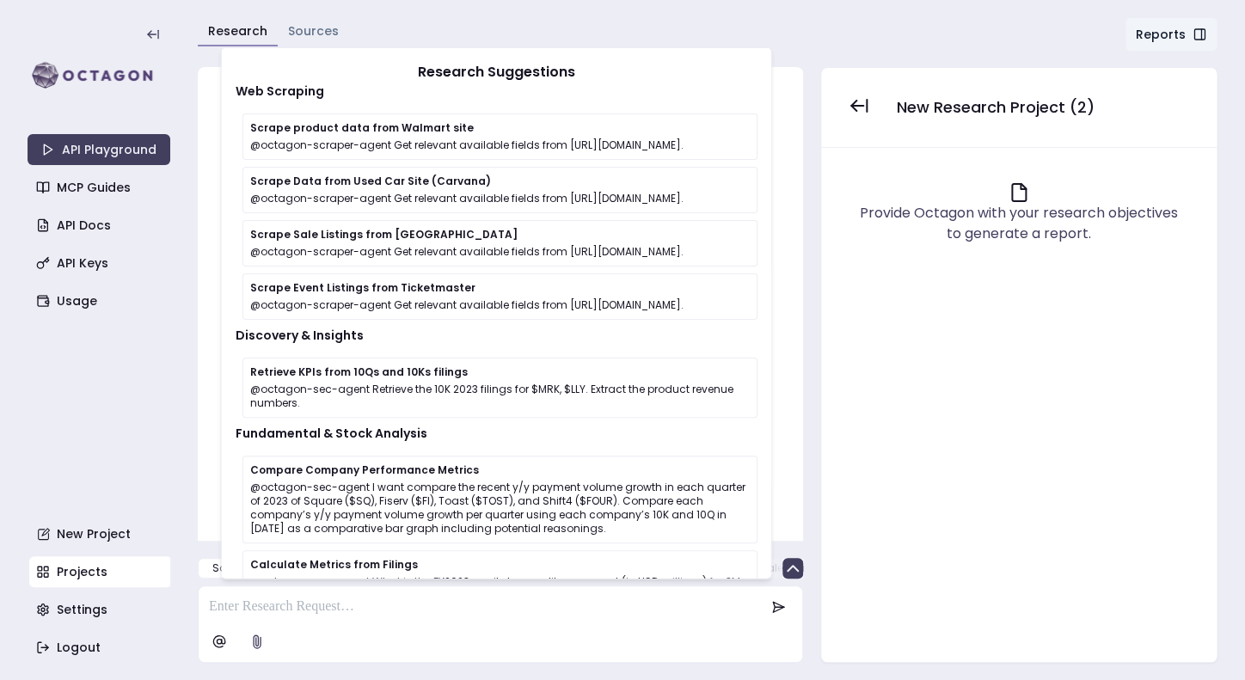
click at [797, 368] on div at bounding box center [500, 304] width 605 height 474
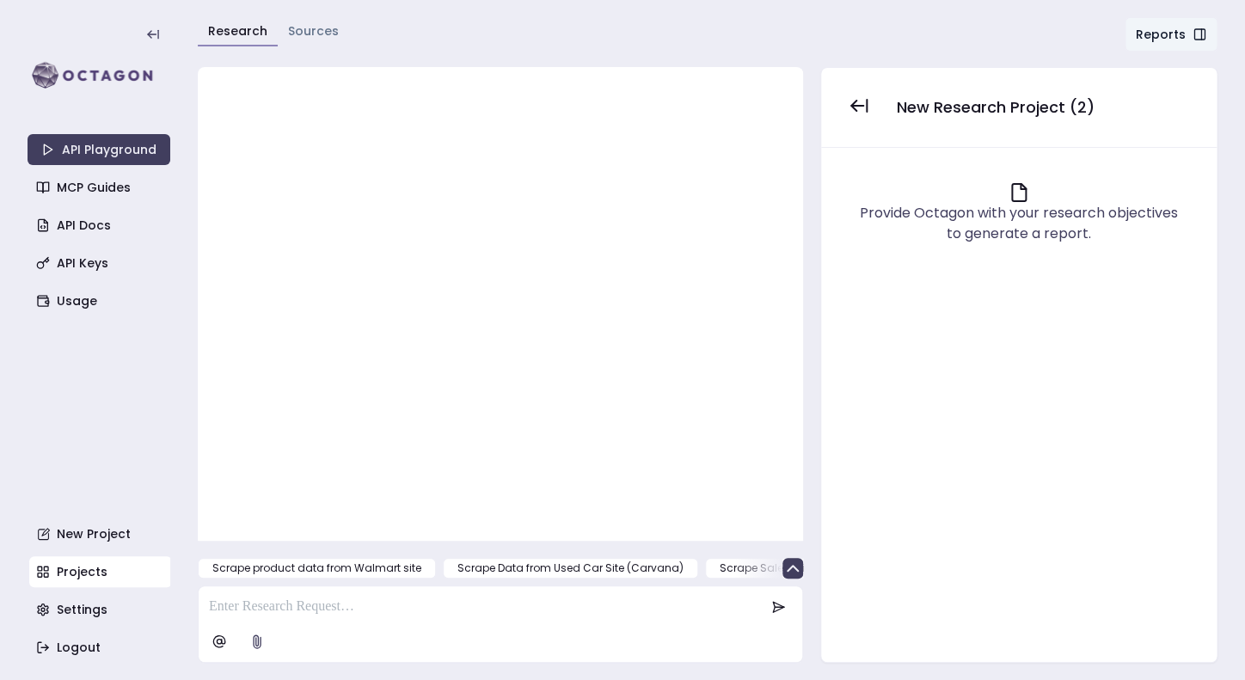
click at [465, 605] on p at bounding box center [486, 607] width 555 height 21
click at [459, 603] on p at bounding box center [486, 607] width 555 height 21
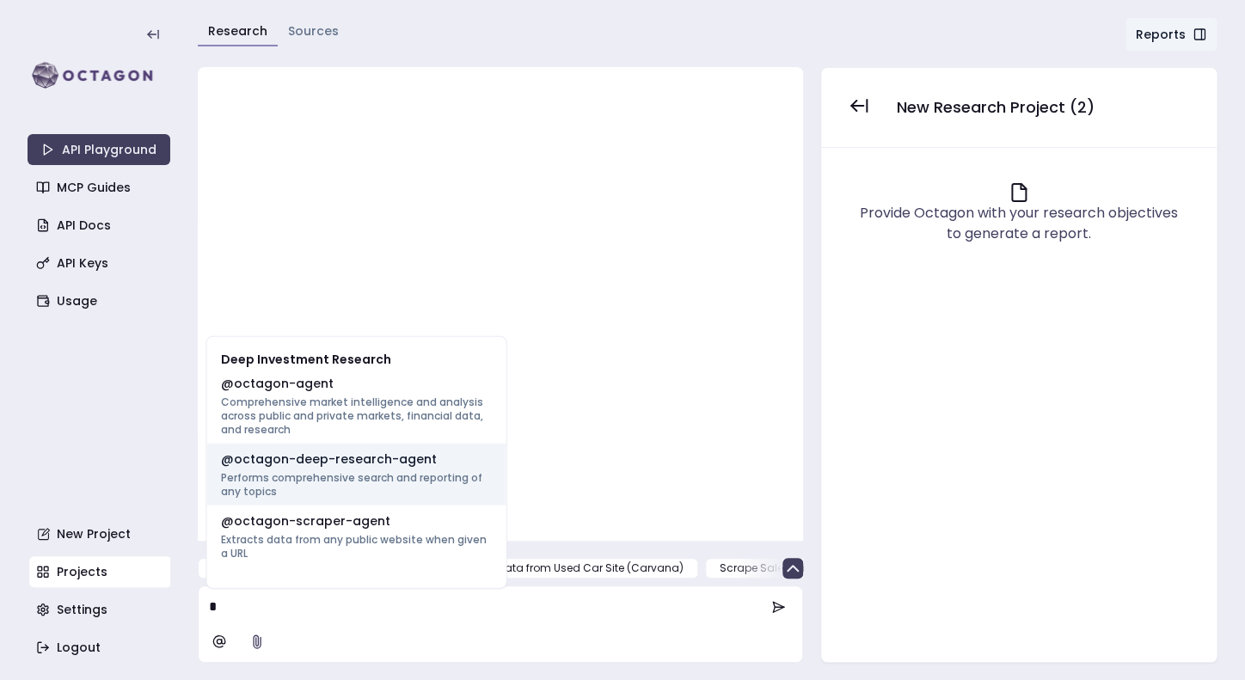
click at [432, 476] on p "Performs comprehensive search and reporting of any topics" at bounding box center [357, 485] width 272 height 28
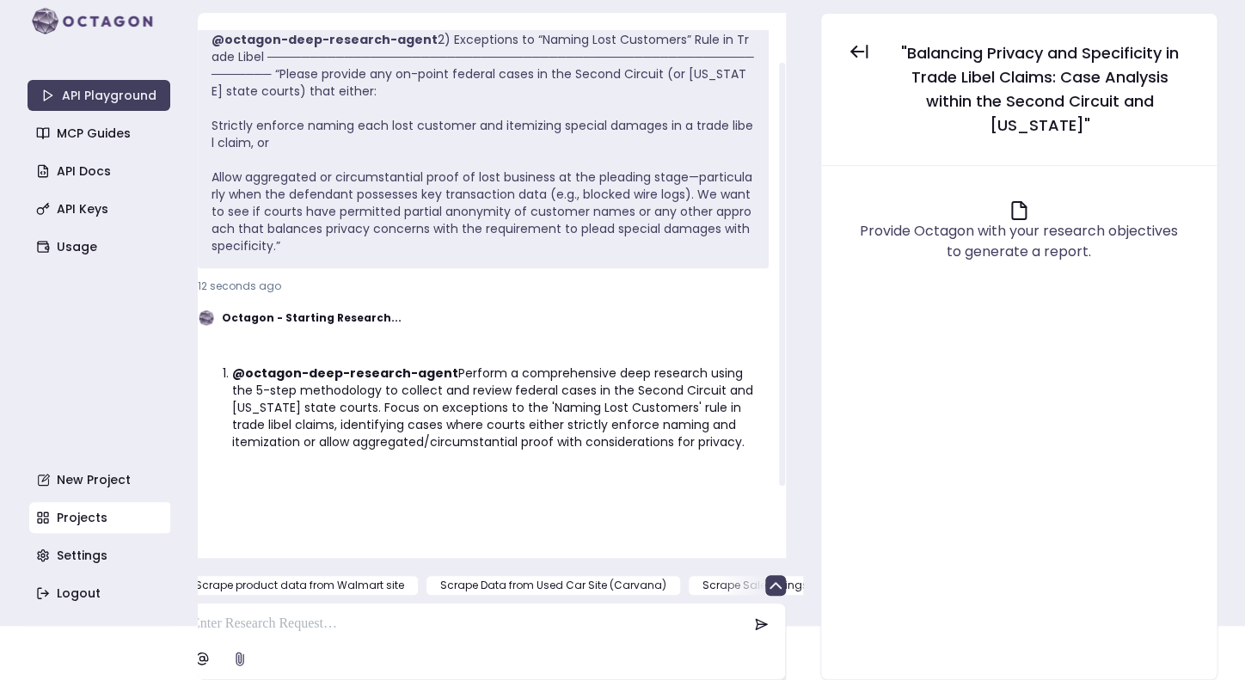
scroll to position [181, 0]
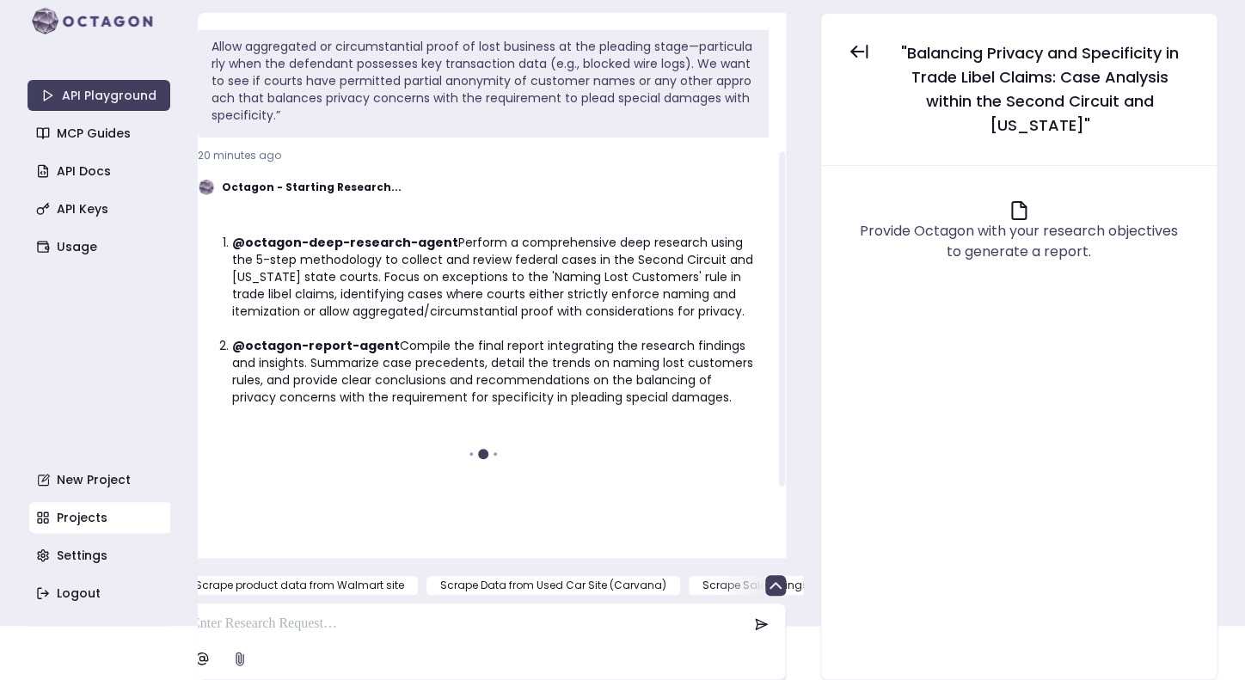
click at [714, 234] on li "@octagon-deep-research-agent Perform a comprehensive deep research using the 5-…" at bounding box center [493, 277] width 523 height 86
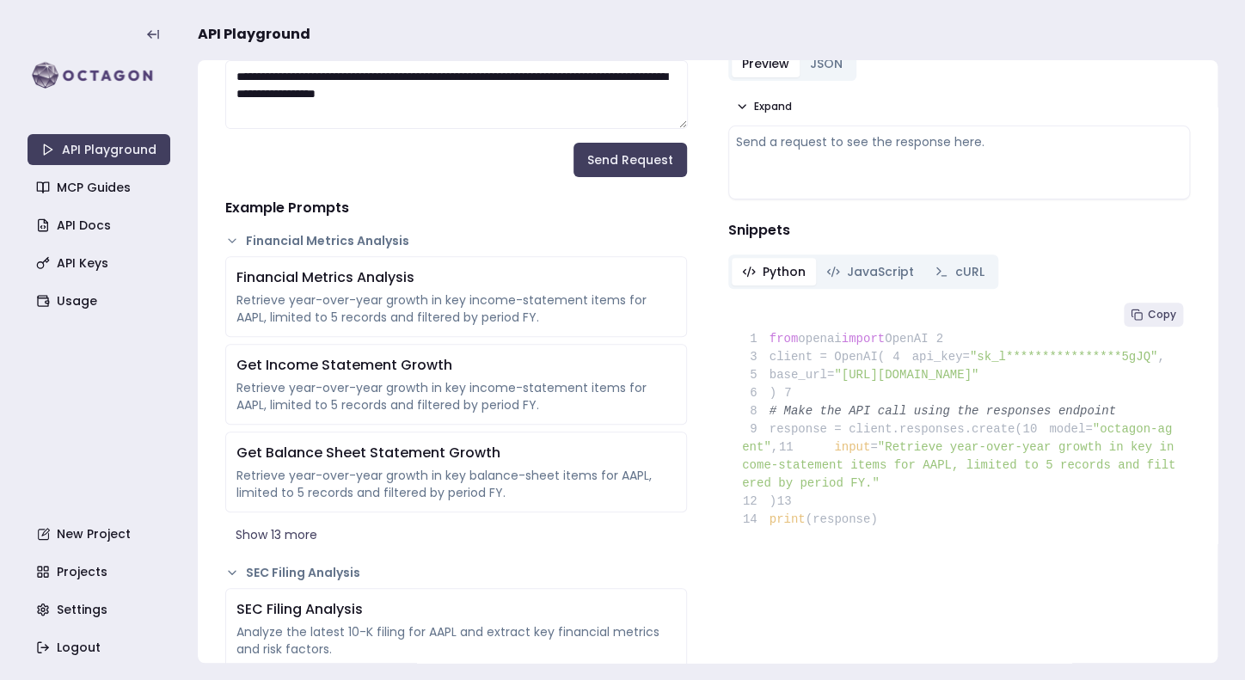
scroll to position [244, 0]
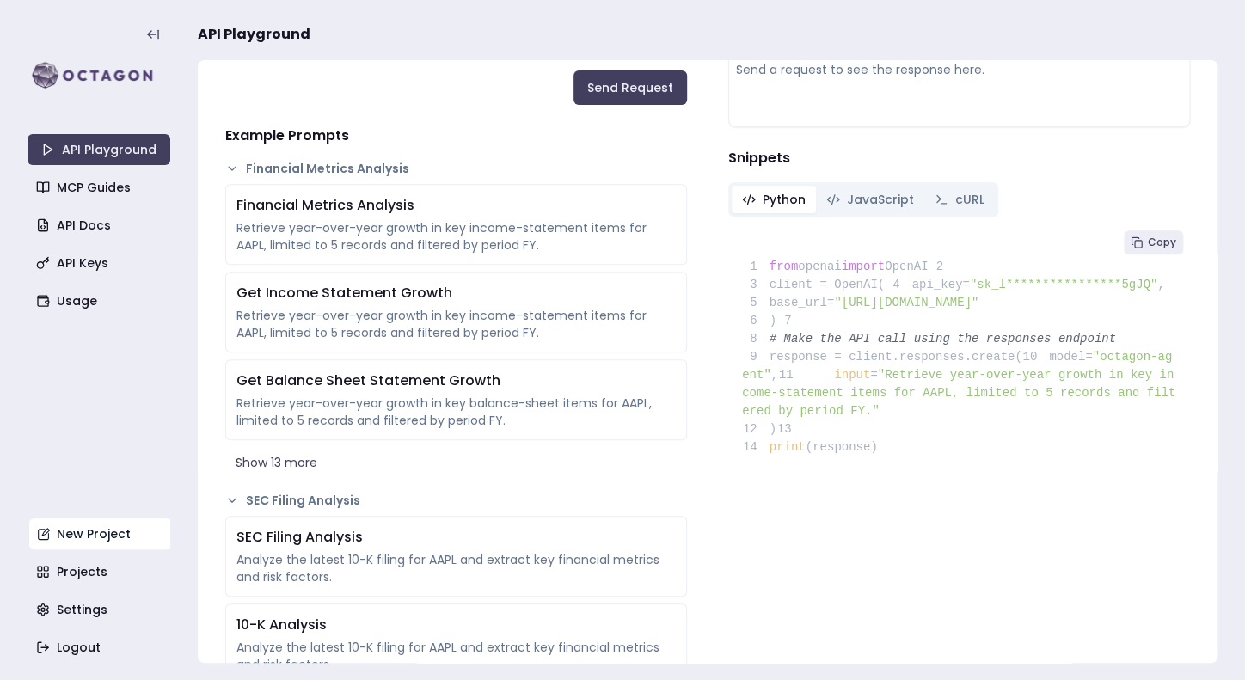
click at [85, 518] on link "New Project" at bounding box center [100, 533] width 143 height 31
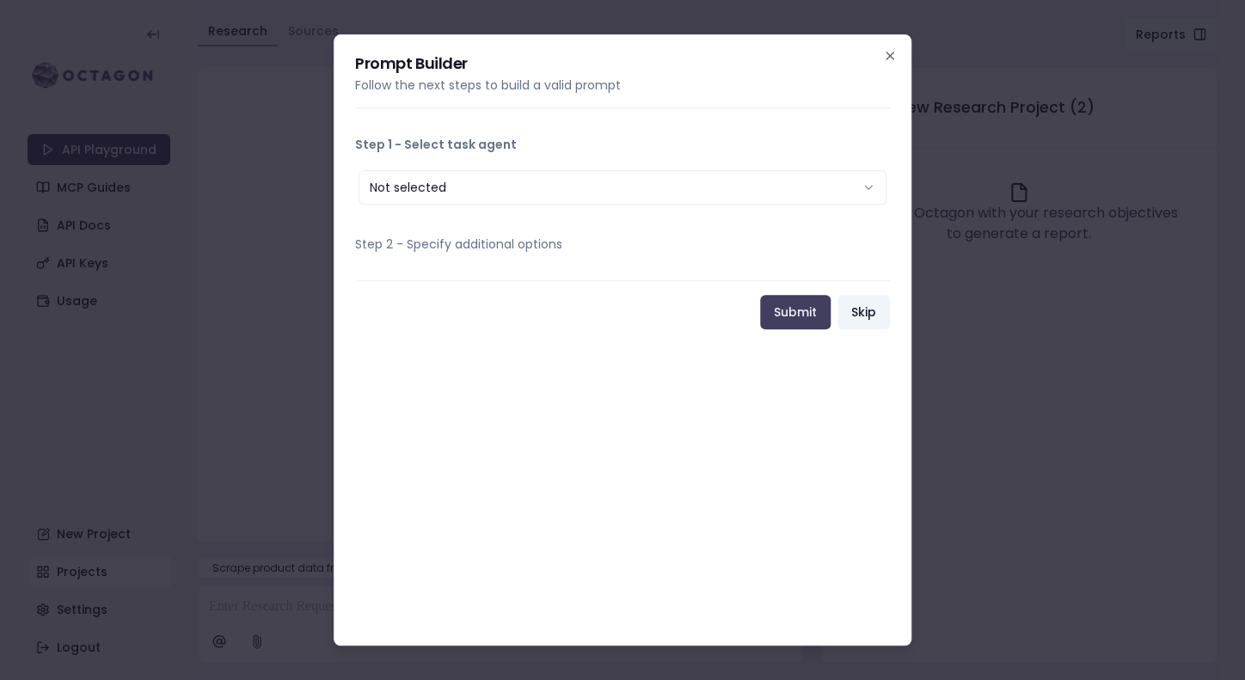
click at [866, 306] on button "Skip" at bounding box center [863, 312] width 52 height 34
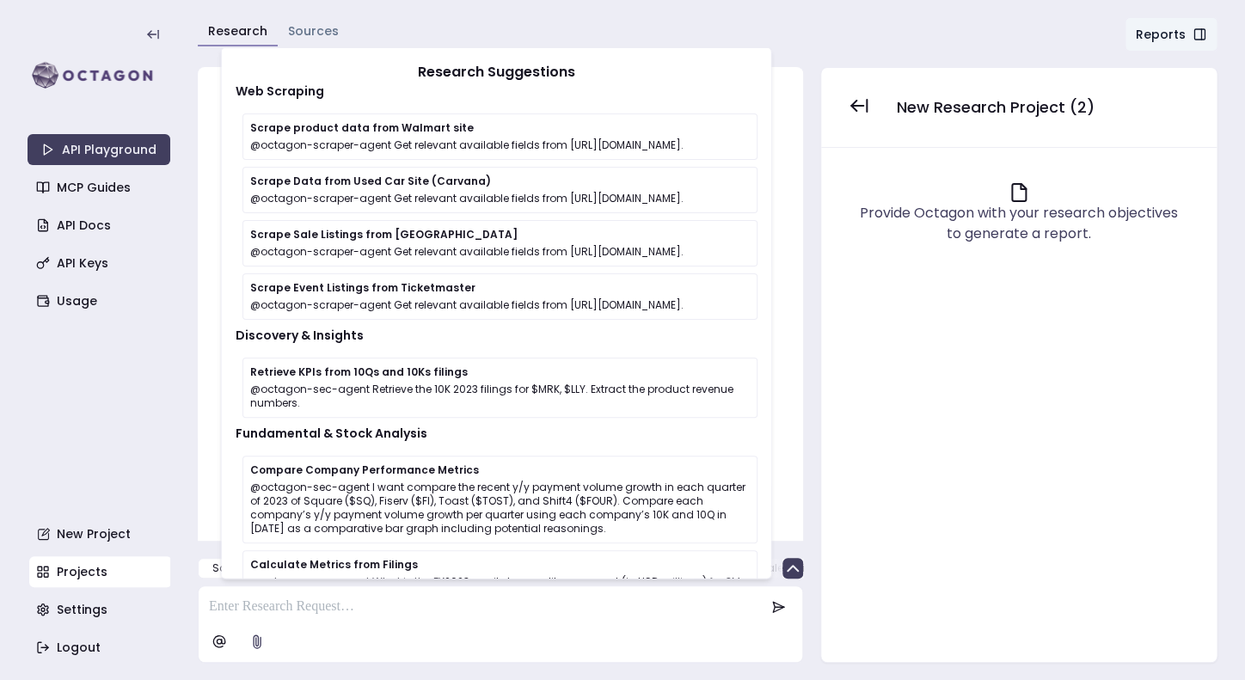
click at [419, 621] on div at bounding box center [500, 607] width 597 height 34
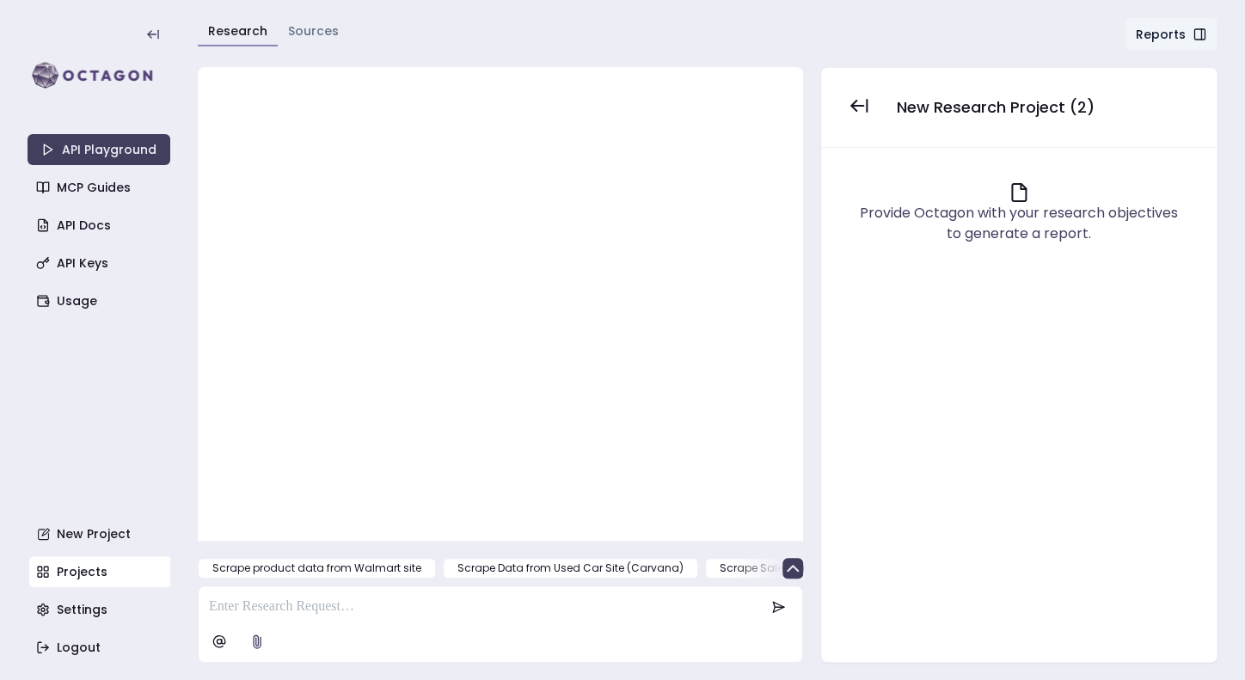
click at [394, 613] on p at bounding box center [486, 607] width 555 height 21
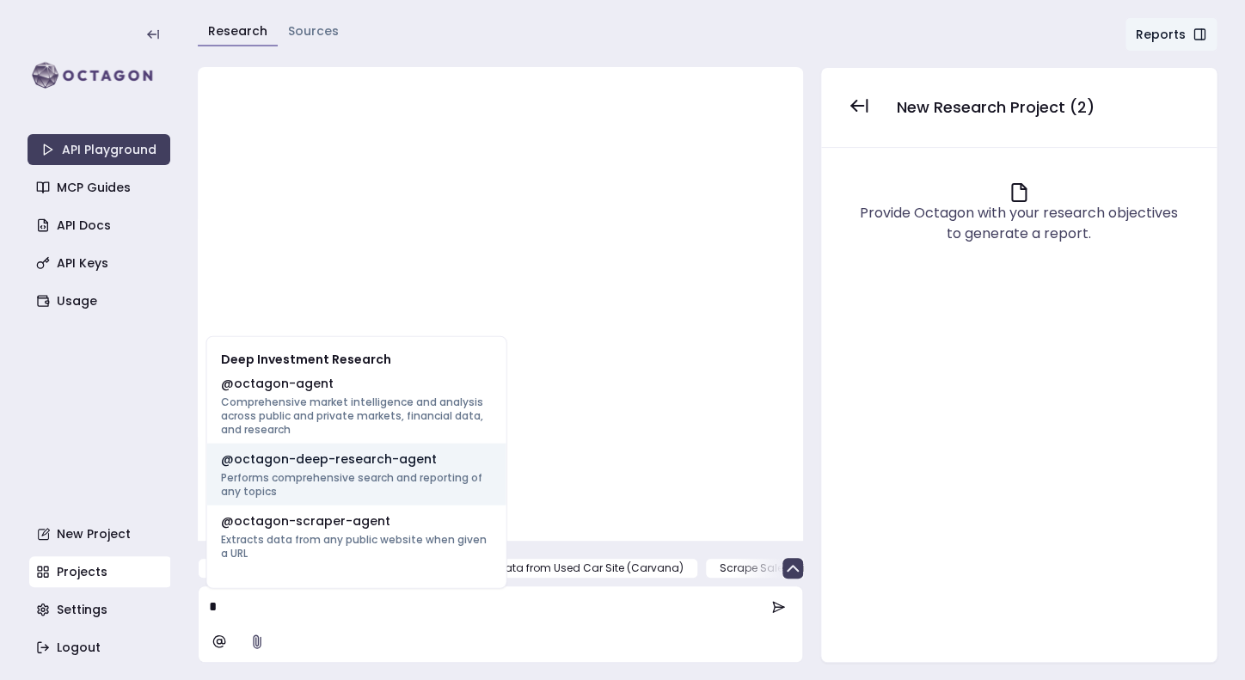
click at [371, 471] on p "Performs comprehensive search and reporting of any topics" at bounding box center [357, 485] width 272 height 28
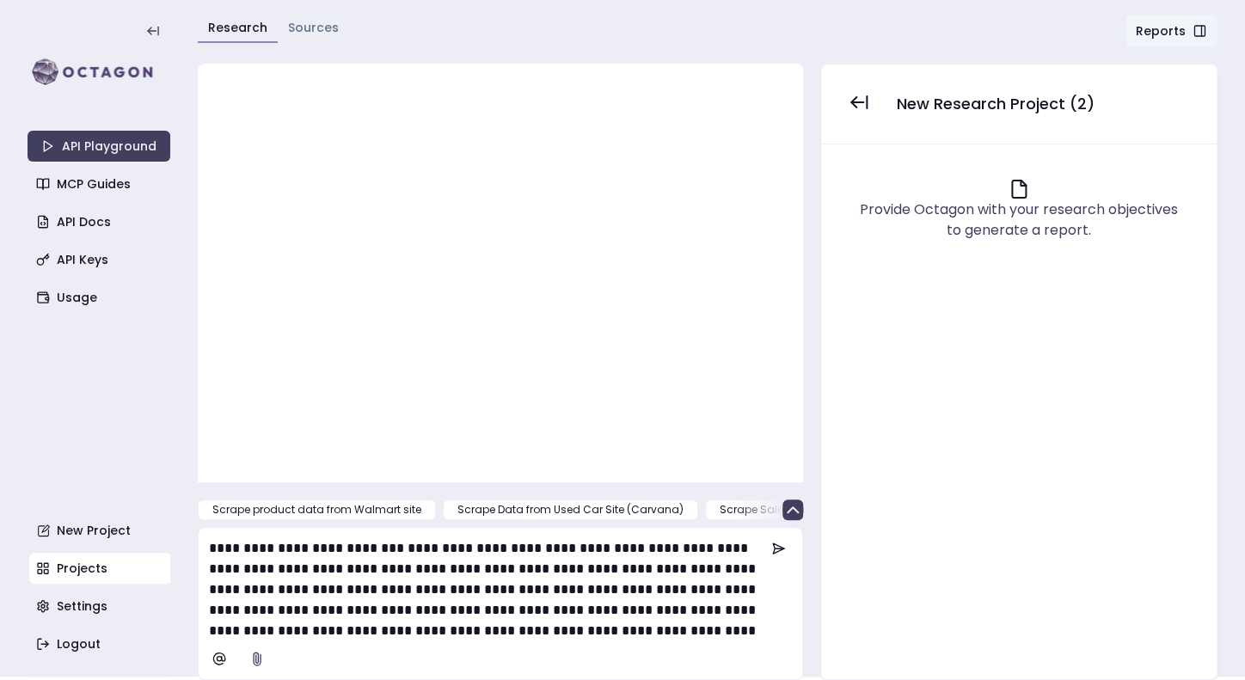
scroll to position [151, 0]
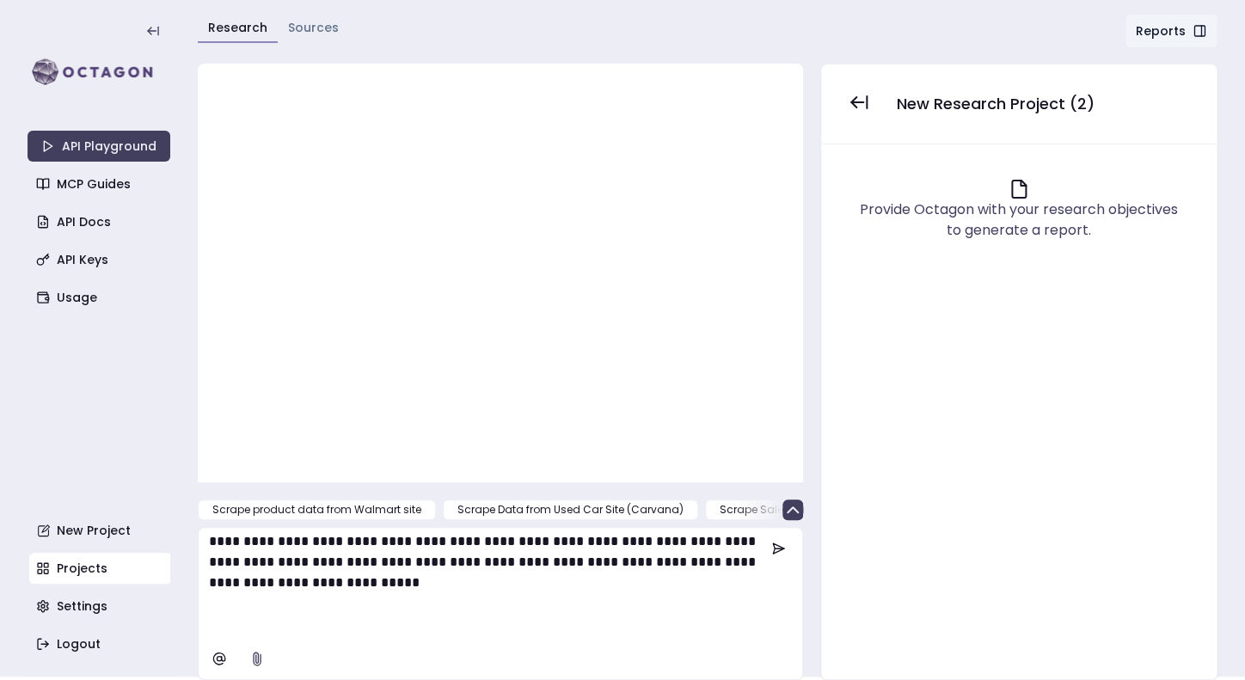
click at [401, 617] on p "**********" at bounding box center [487, 511] width 556 height 248
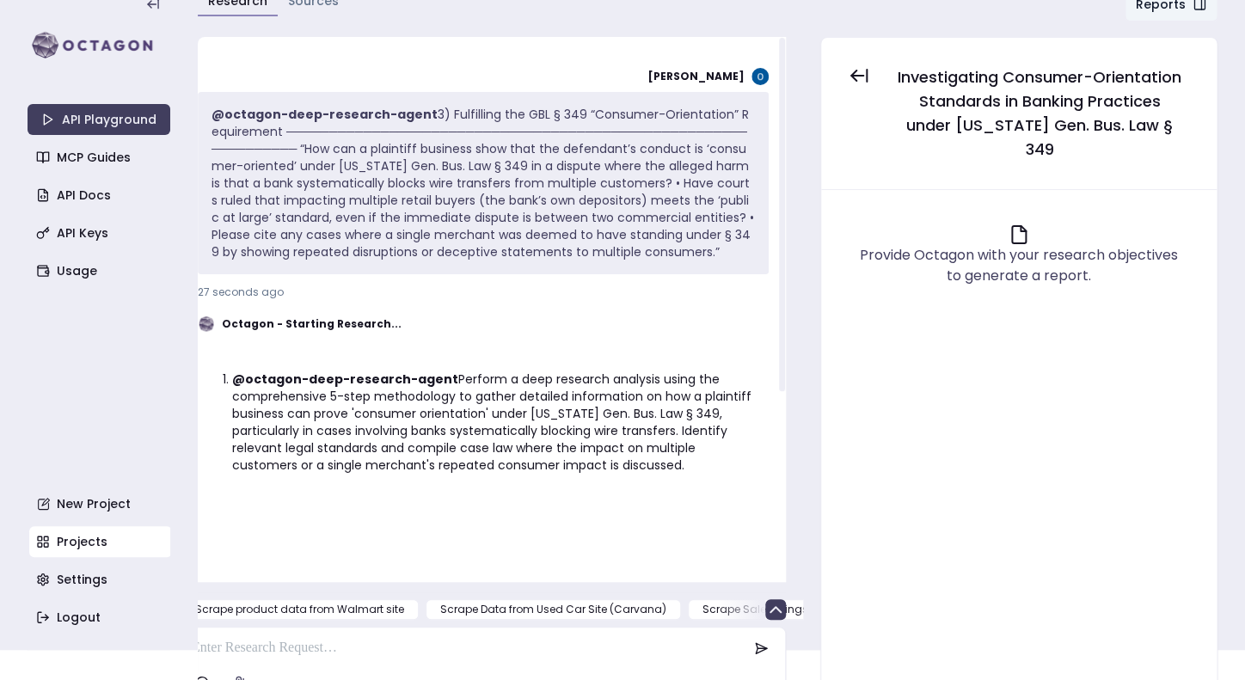
scroll to position [147, 0]
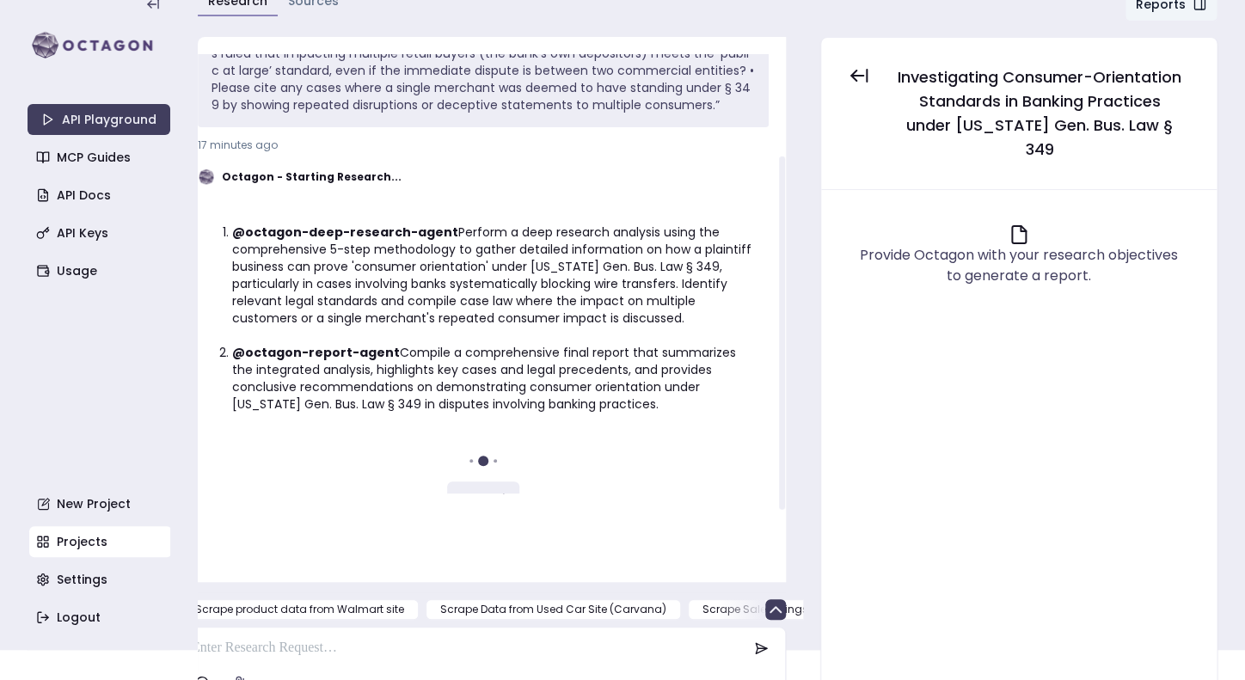
click at [671, 223] on li "@octagon-deep-research-agent Perform a deep research analysis using the compreh…" at bounding box center [493, 274] width 523 height 103
click at [503, 344] on li "@octagon-report-agent Compile a comprehensive final report that summarizes the …" at bounding box center [493, 378] width 523 height 69
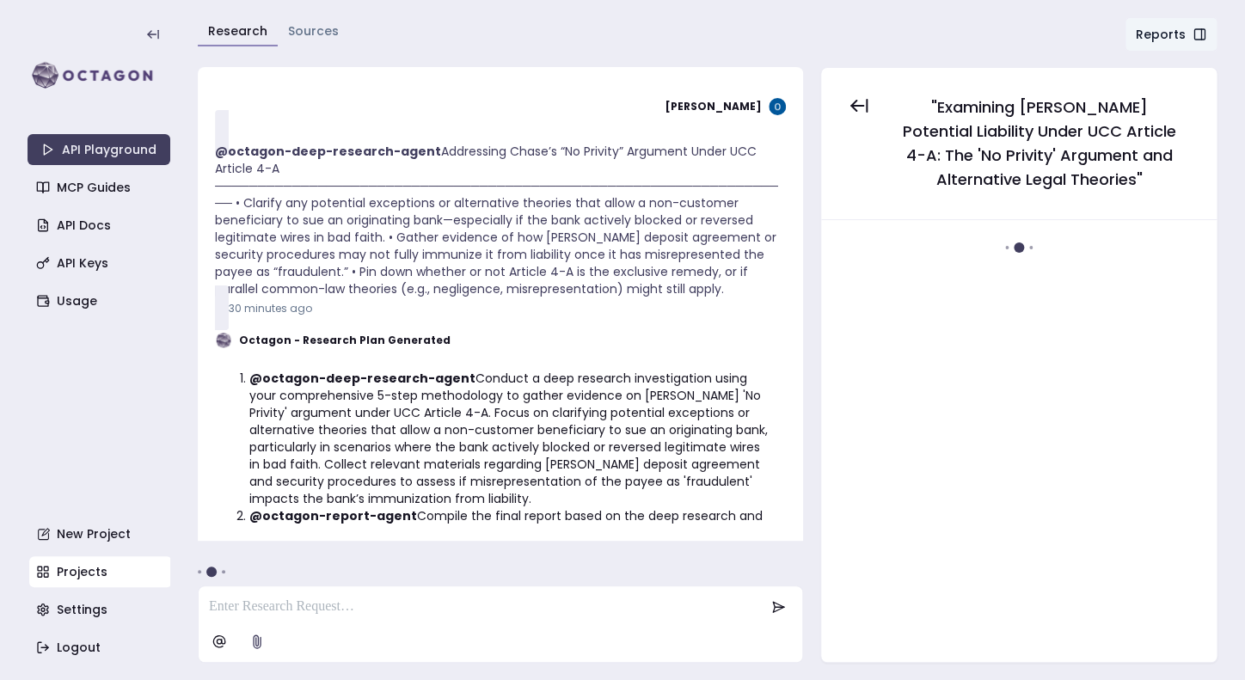
scroll to position [271, 0]
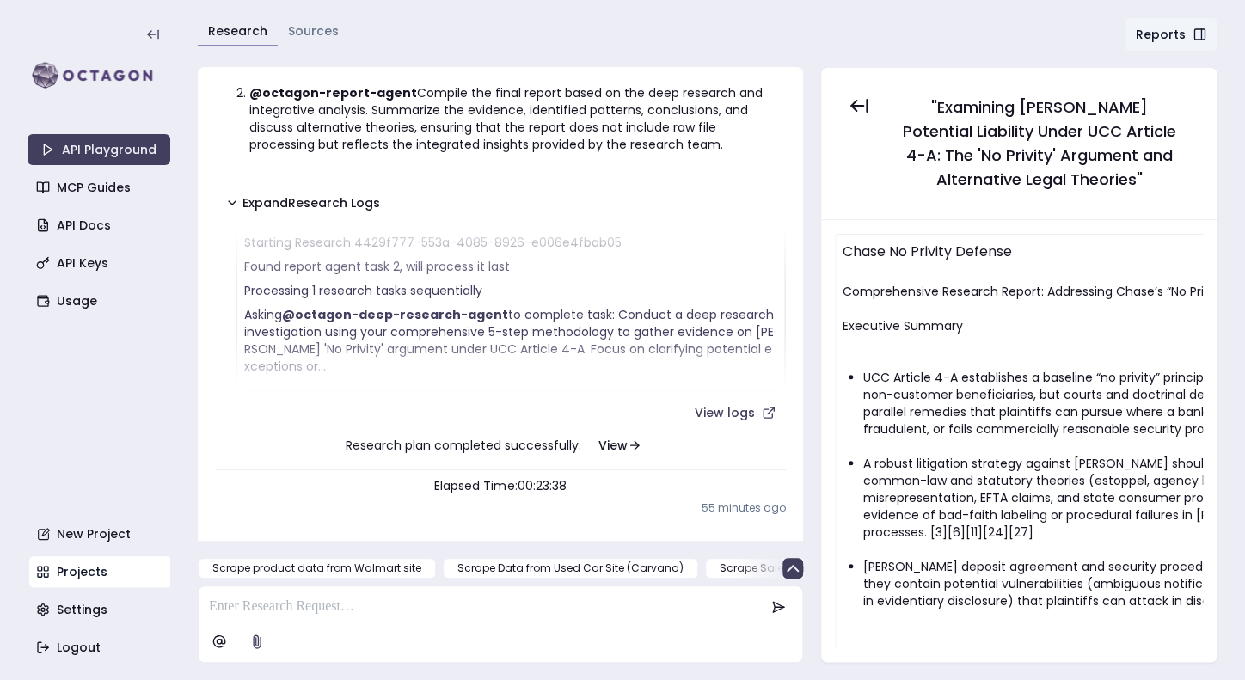
click at [53, 567] on link "Projects" at bounding box center [100, 571] width 143 height 31
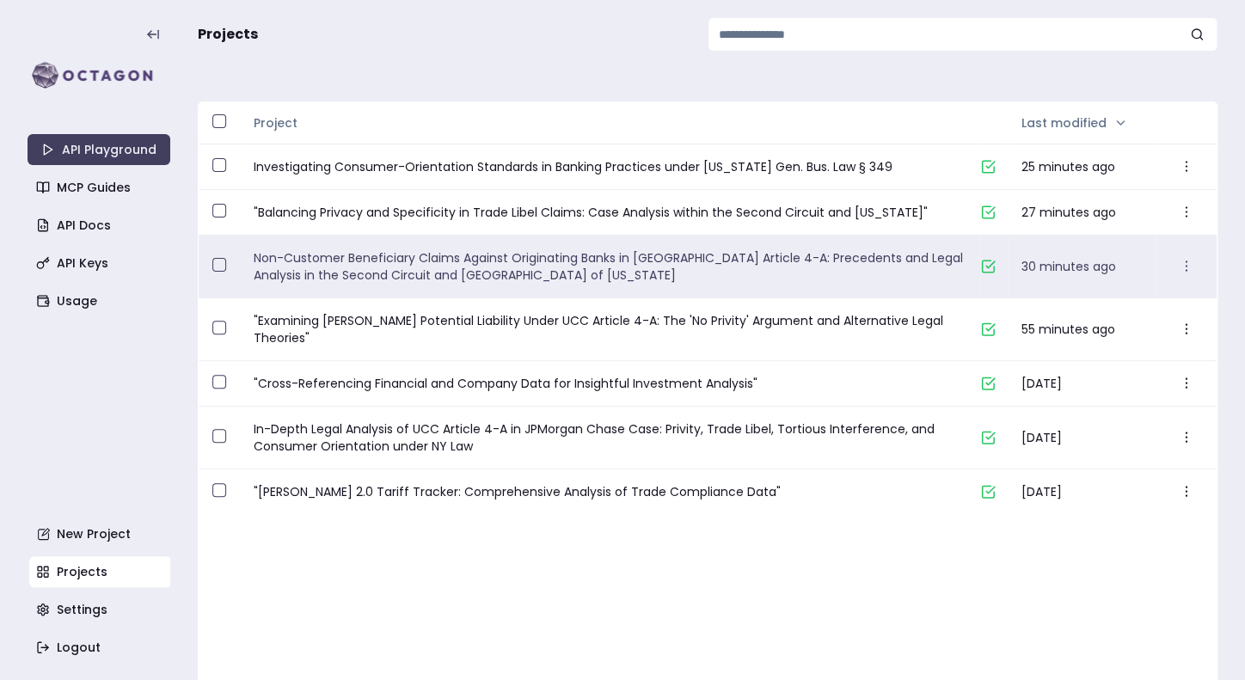
click at [602, 278] on link "Non-Customer Beneficiary Claims Against Originating Banks in [GEOGRAPHIC_DATA] …" at bounding box center [610, 266] width 713 height 34
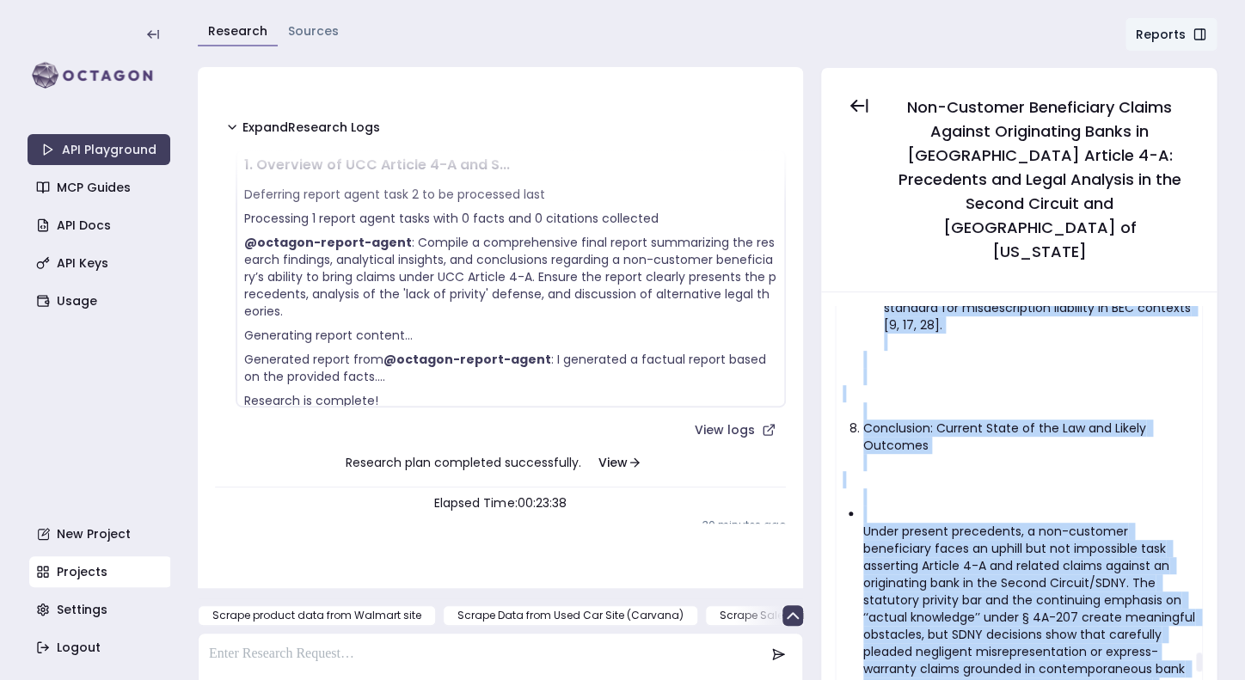
scroll to position [7568, 0]
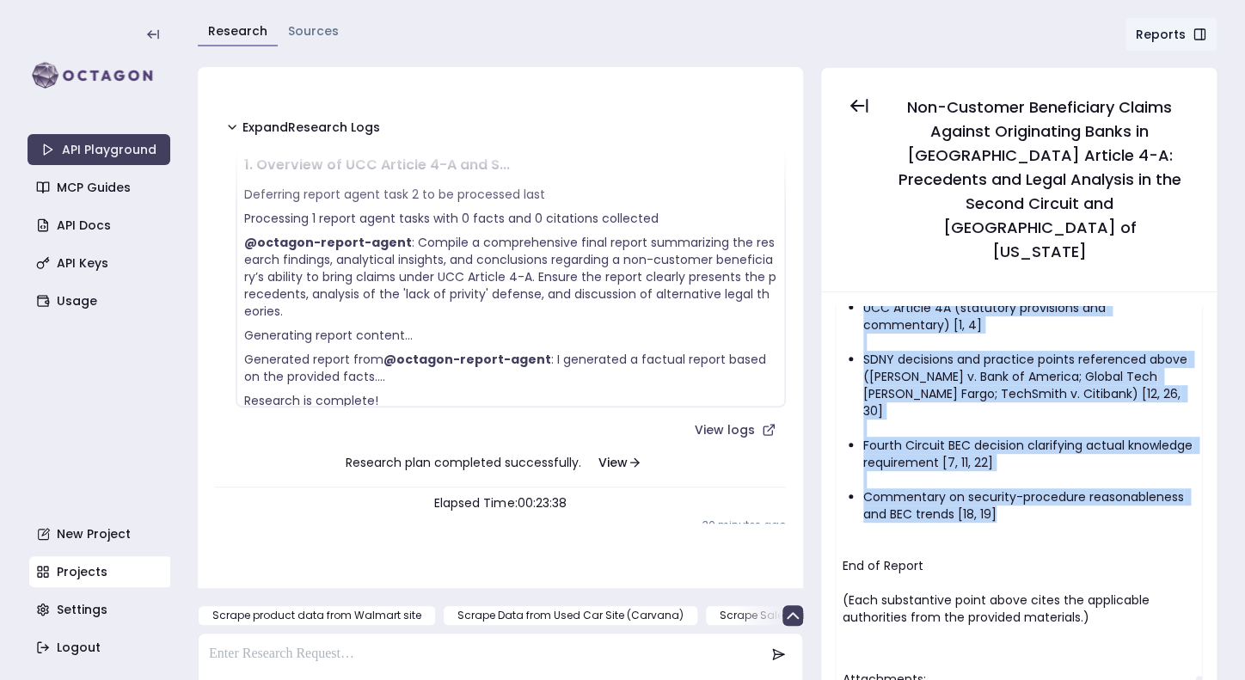
drag, startPoint x: 842, startPoint y: 317, endPoint x: 1010, endPoint y: 376, distance: 178.6
copy div "Comprehensive Legal Analysis of Non-Customer Beneficiary Claims Against Origina…"
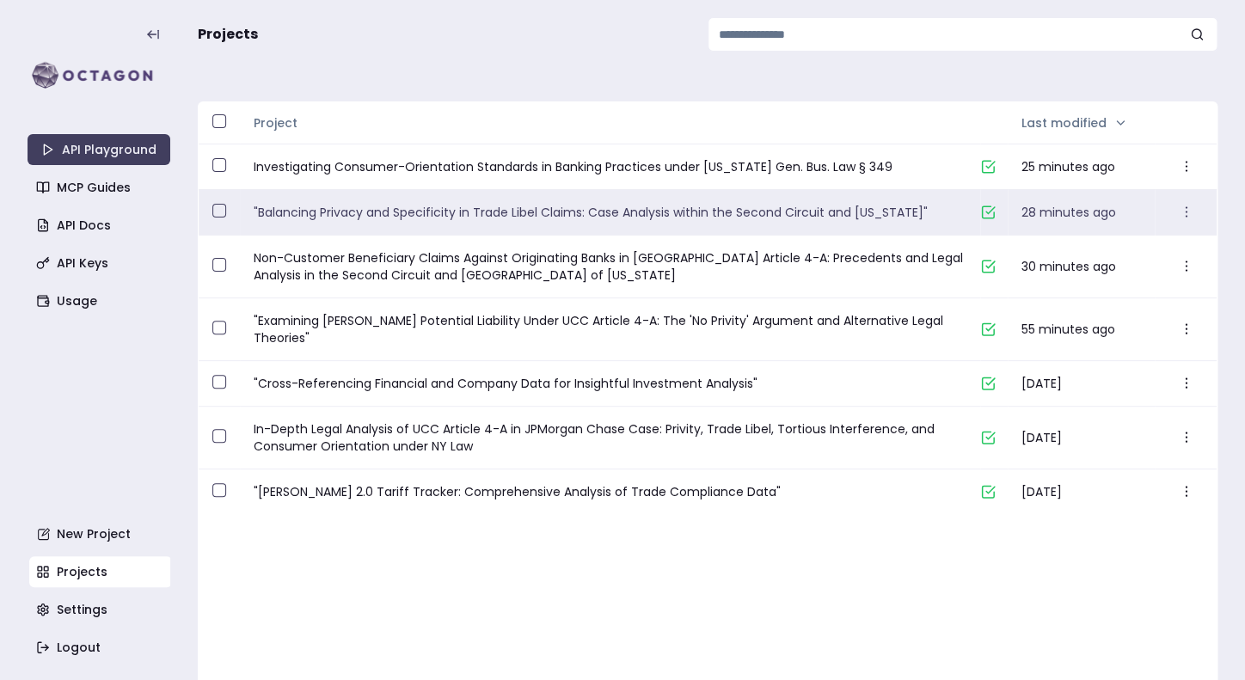
click at [502, 224] on div ""Balancing Privacy and Specificity in Trade Libel Claims: Case Analysis within …" at bounding box center [610, 212] width 740 height 45
click at [513, 215] on link ""Balancing Privacy and Specificity in Trade Libel Claims: Case Analysis within …" at bounding box center [610, 212] width 713 height 17
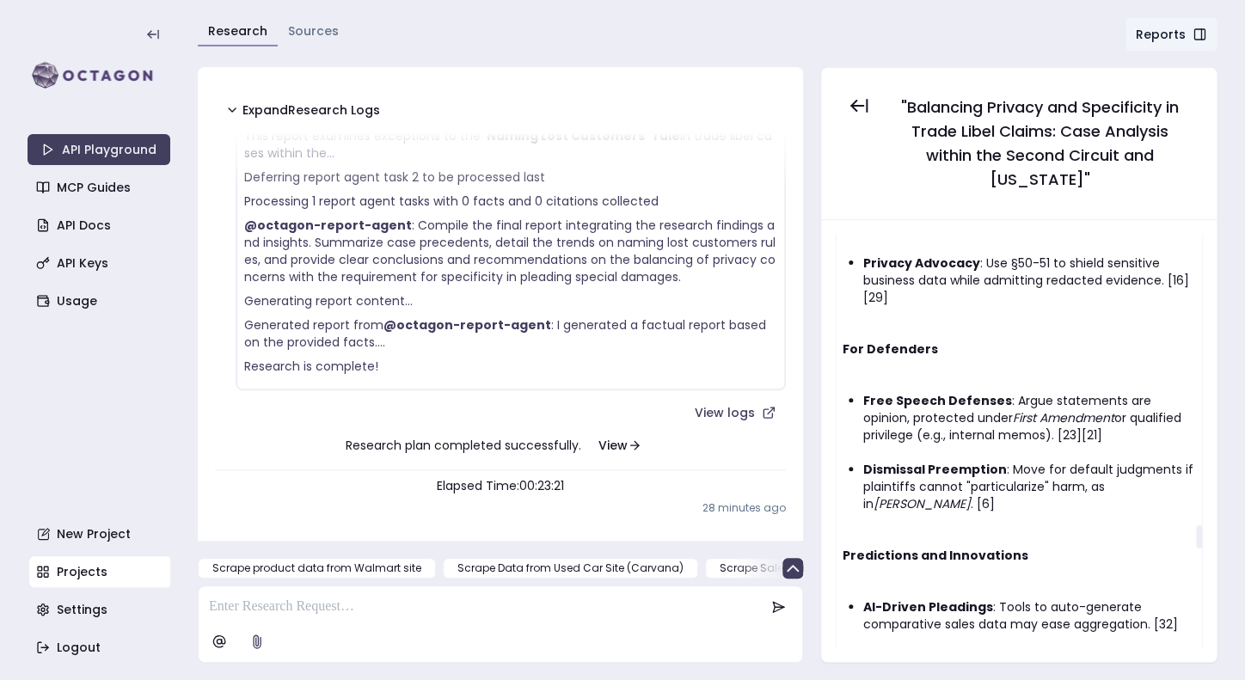
scroll to position [5177, 0]
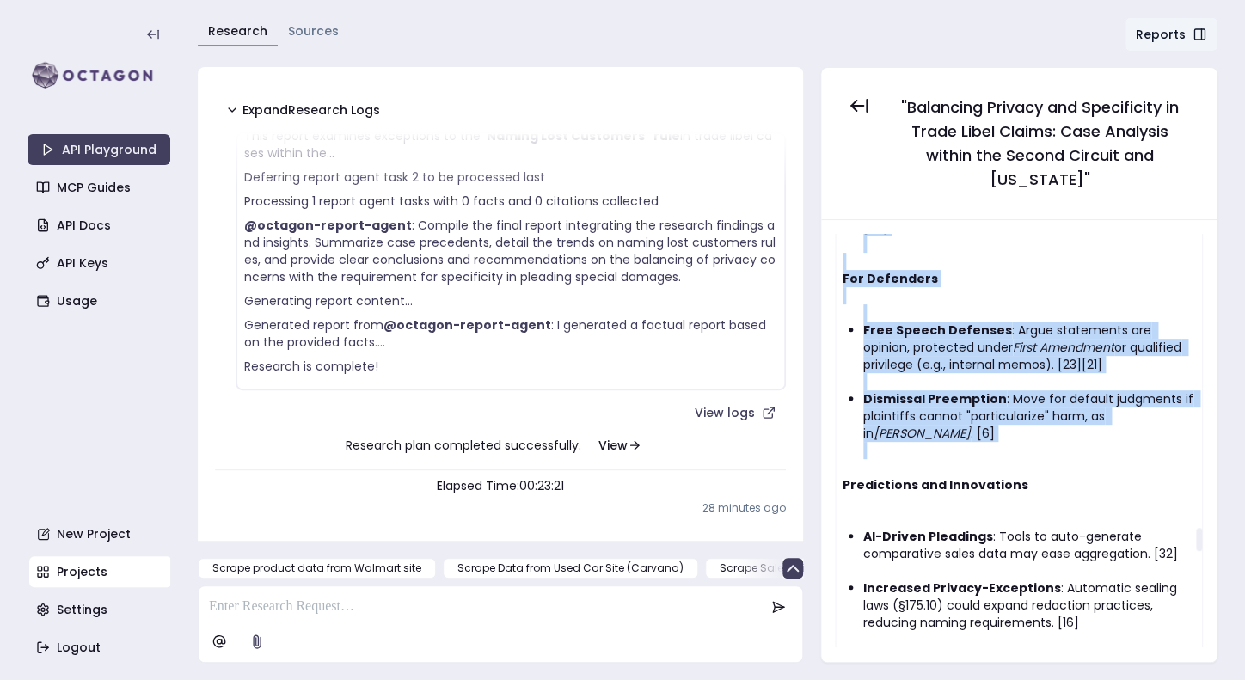
drag, startPoint x: 842, startPoint y: 255, endPoint x: 1117, endPoint y: 348, distance: 290.3
copy div "Comprehensive Report on Exceptions to the 'Naming Lost Customers' Rule in Trade…"
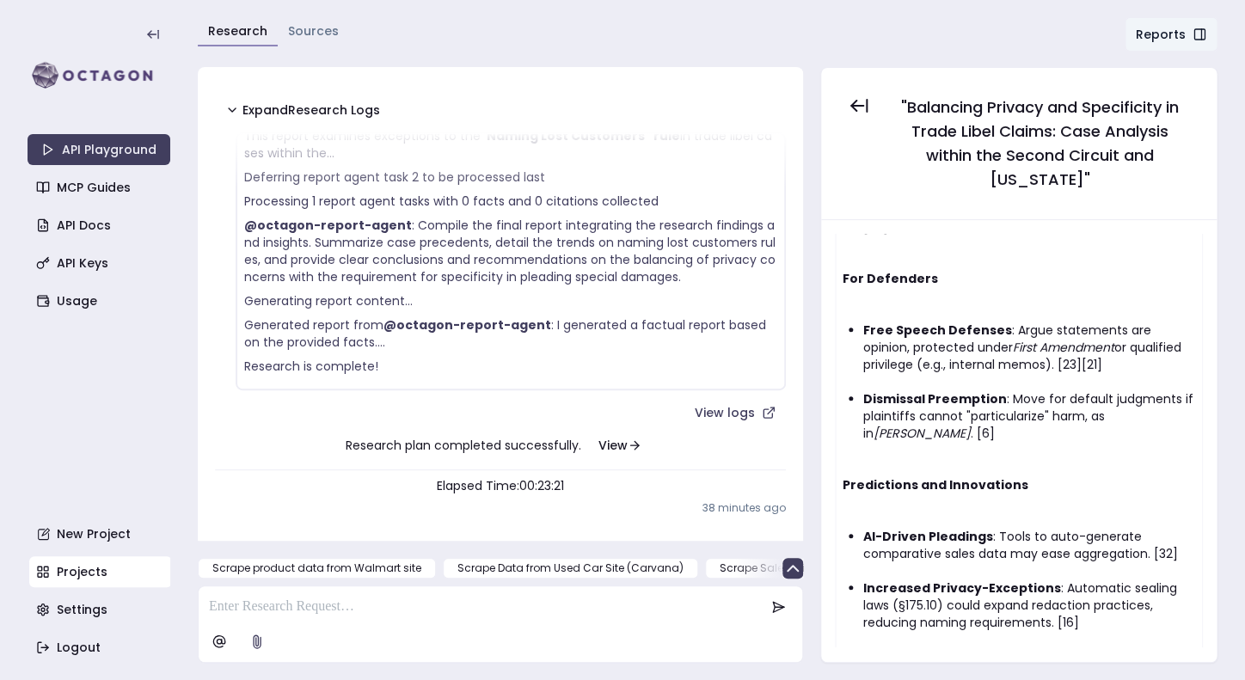
click at [443, 619] on div at bounding box center [500, 607] width 597 height 34
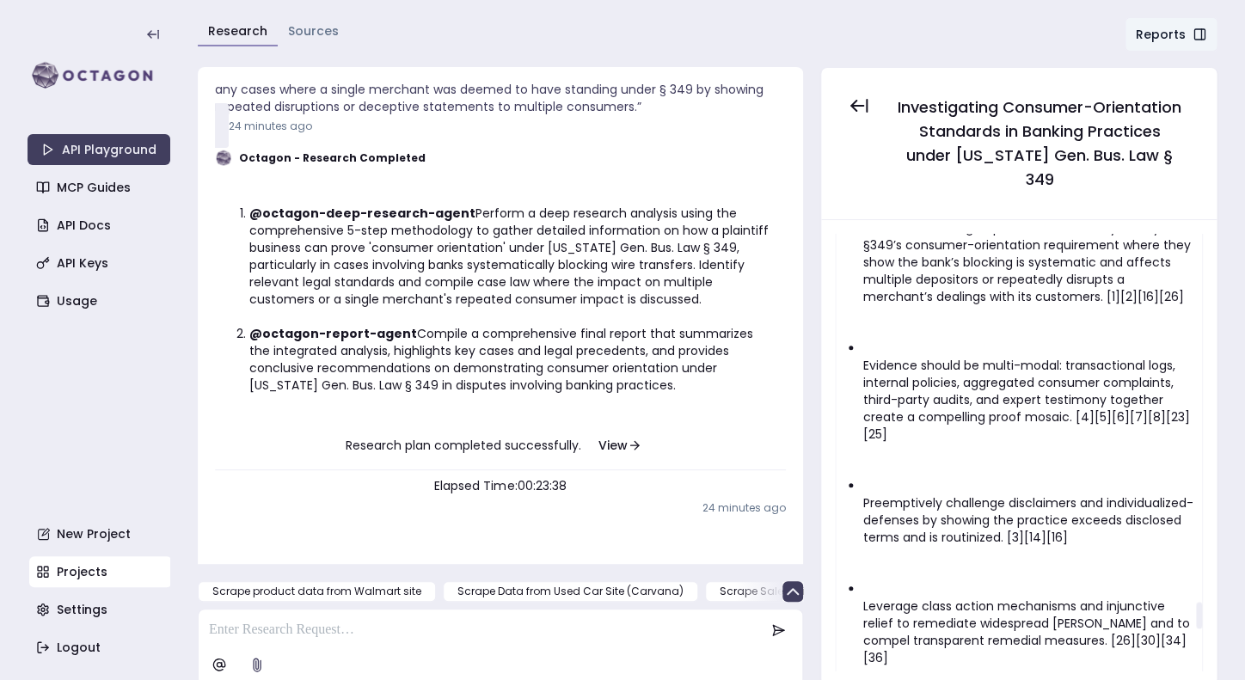
scroll to position [6782, 0]
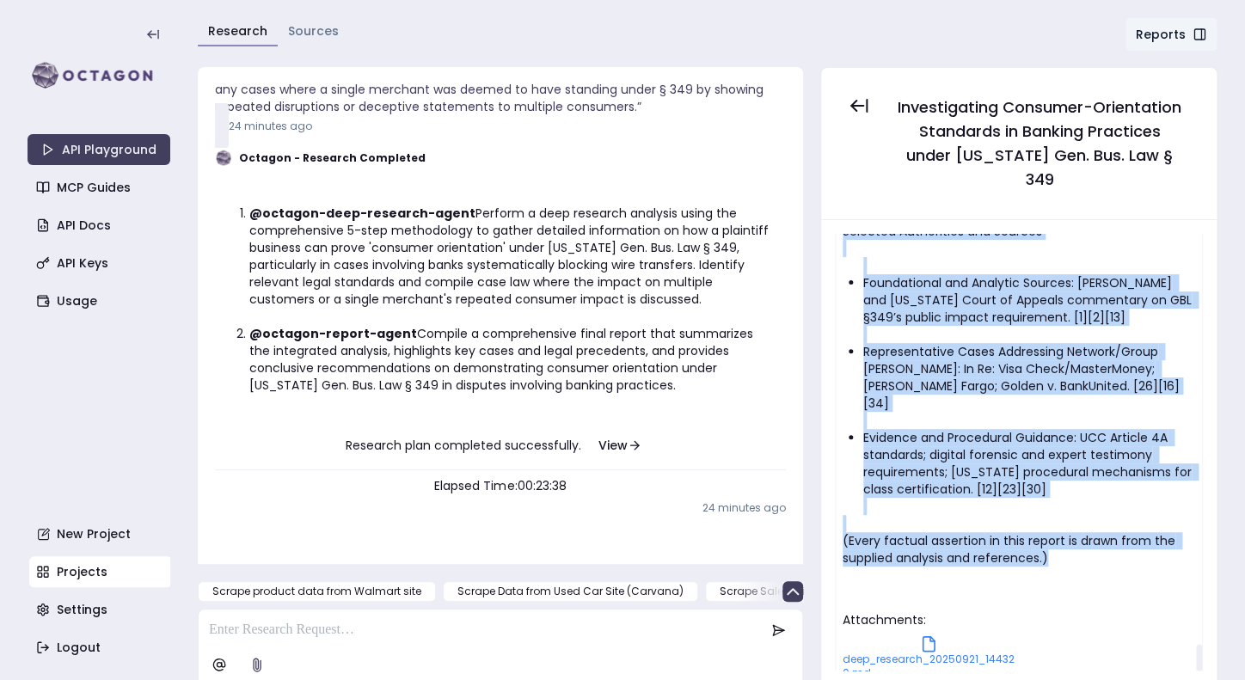
drag, startPoint x: 840, startPoint y: 269, endPoint x: 1067, endPoint y: 479, distance: 309.0
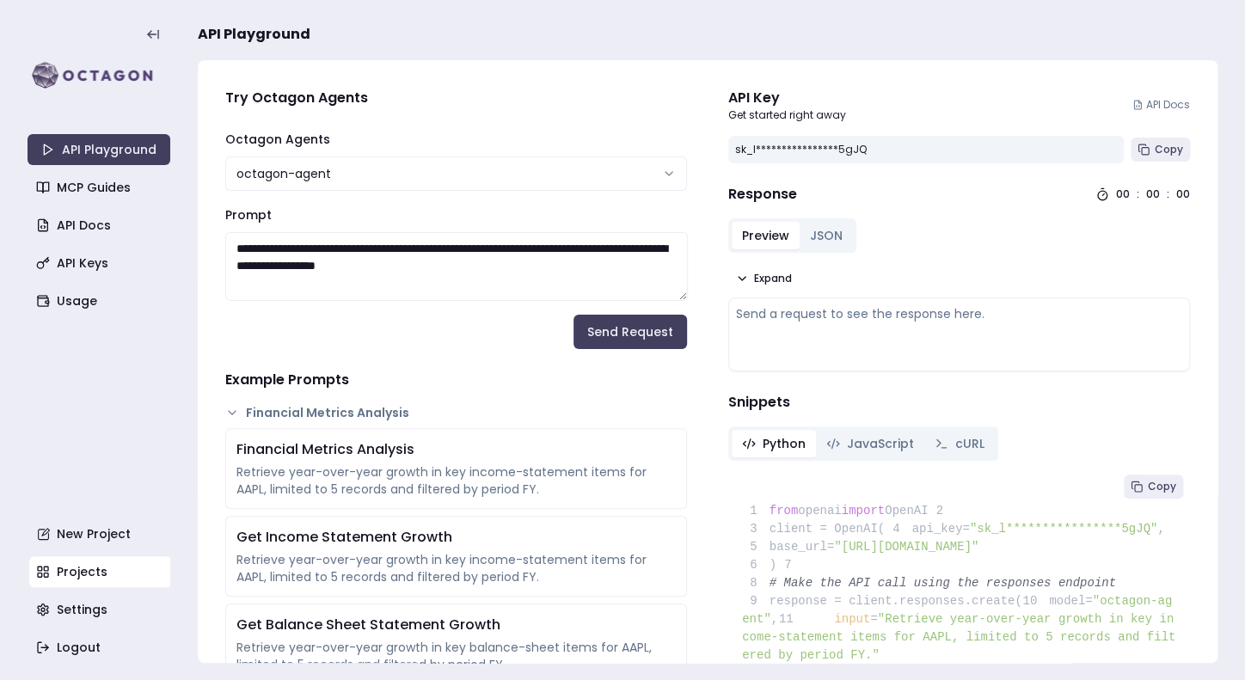
click at [60, 584] on link "Projects" at bounding box center [100, 571] width 143 height 31
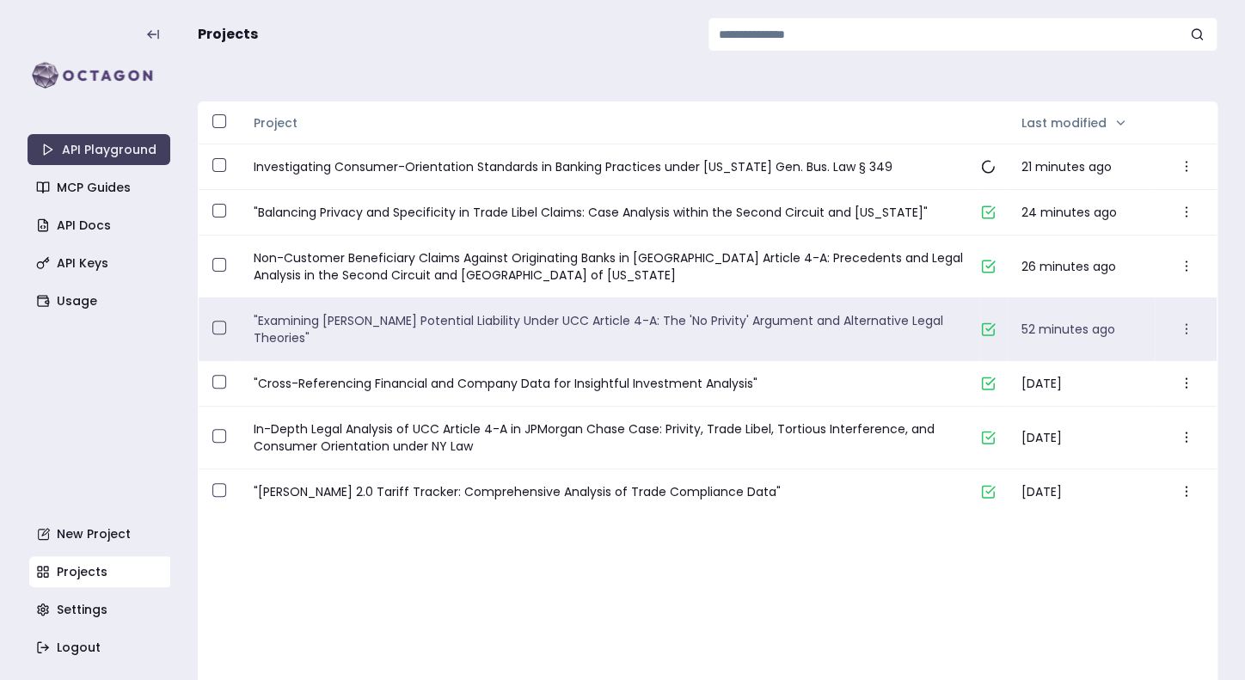
click at [700, 321] on link ""Examining [PERSON_NAME] Potential Liability Under UCC Article 4-A: The 'No Pri…" at bounding box center [610, 329] width 713 height 34
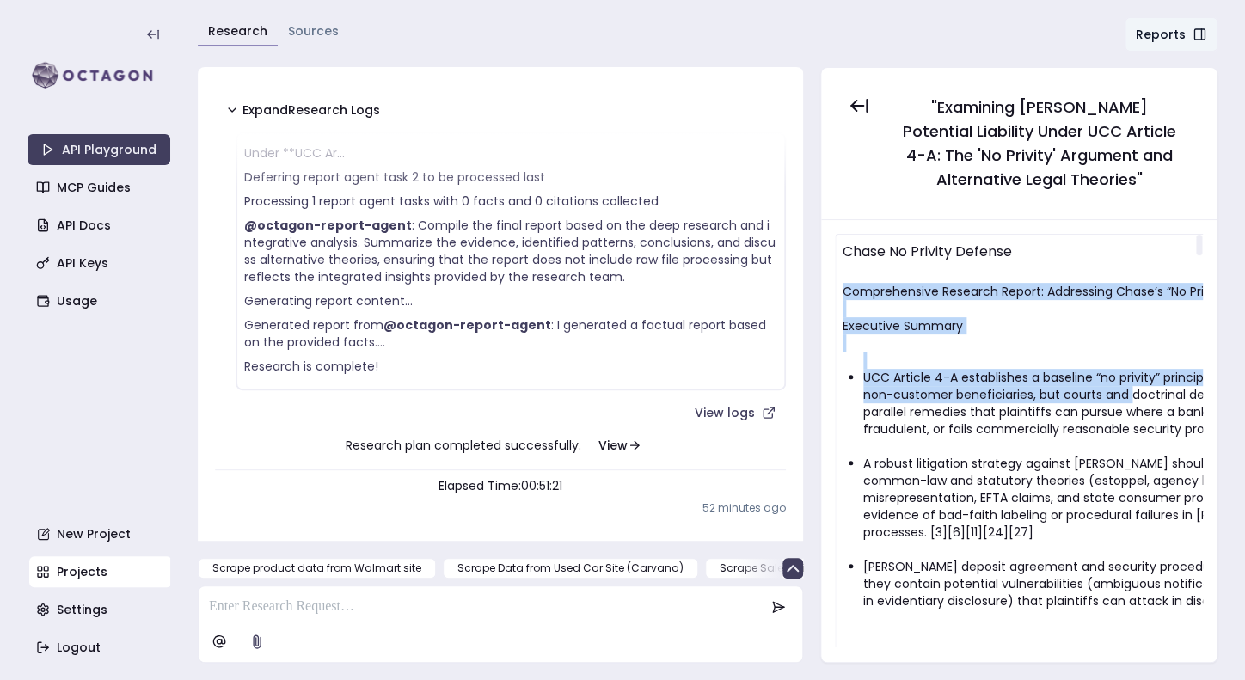
drag, startPoint x: 846, startPoint y: 296, endPoint x: 891, endPoint y: 433, distance: 144.9
click at [905, 300] on h1 "Comprehensive Research Report: Addressing Chase’s “No Privity” Argument Under U…" at bounding box center [1177, 291] width 670 height 17
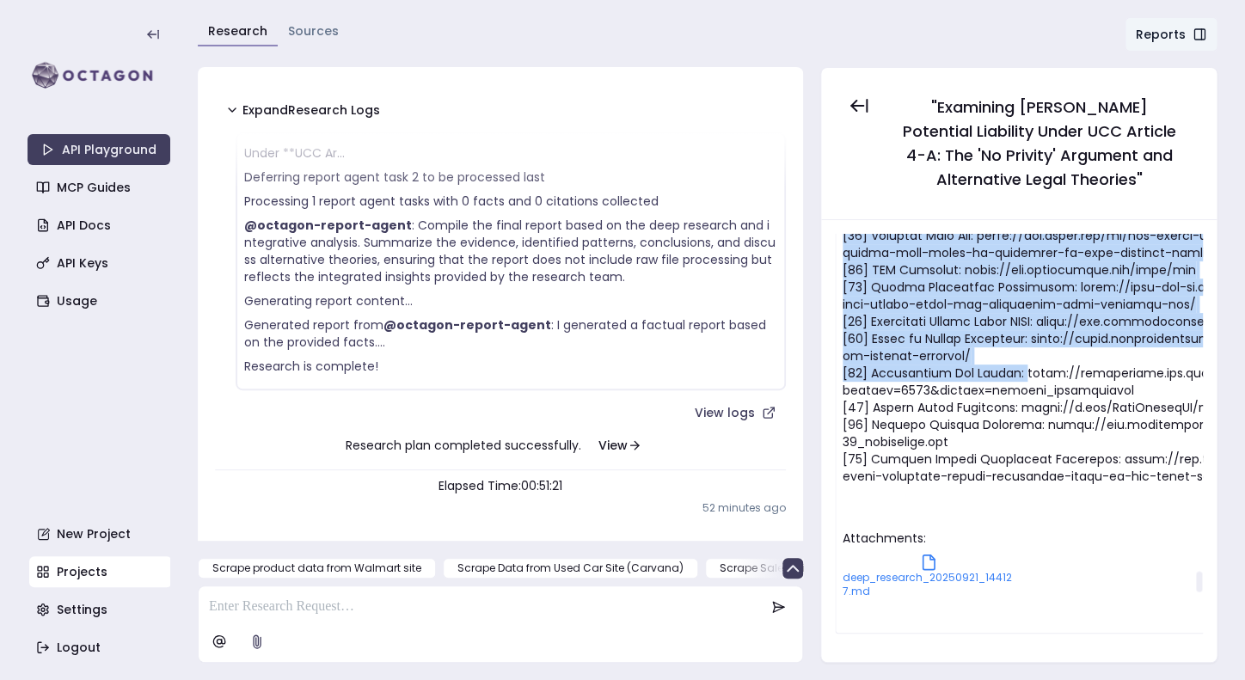
scroll to position [6849, 0]
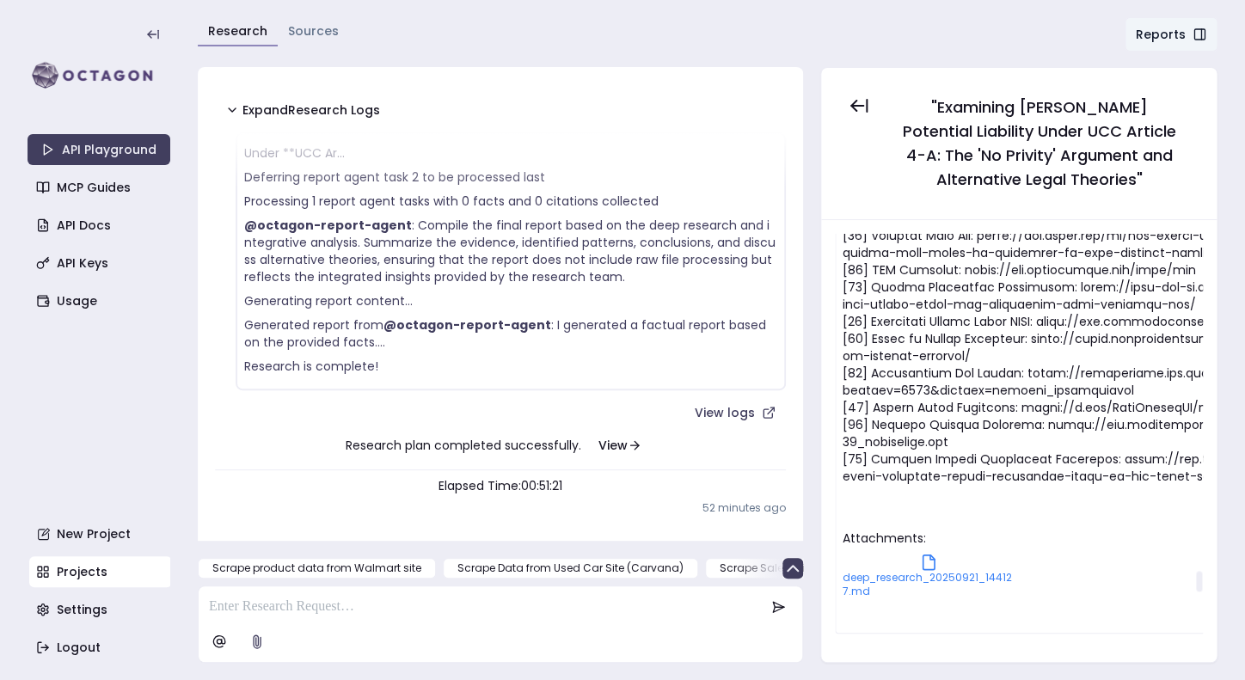
drag, startPoint x: 844, startPoint y: 288, endPoint x: 1063, endPoint y: 312, distance: 220.5
copy div "Comprehensive Research Report: Addressing Chase’s “No Privity” Argument Under U…"
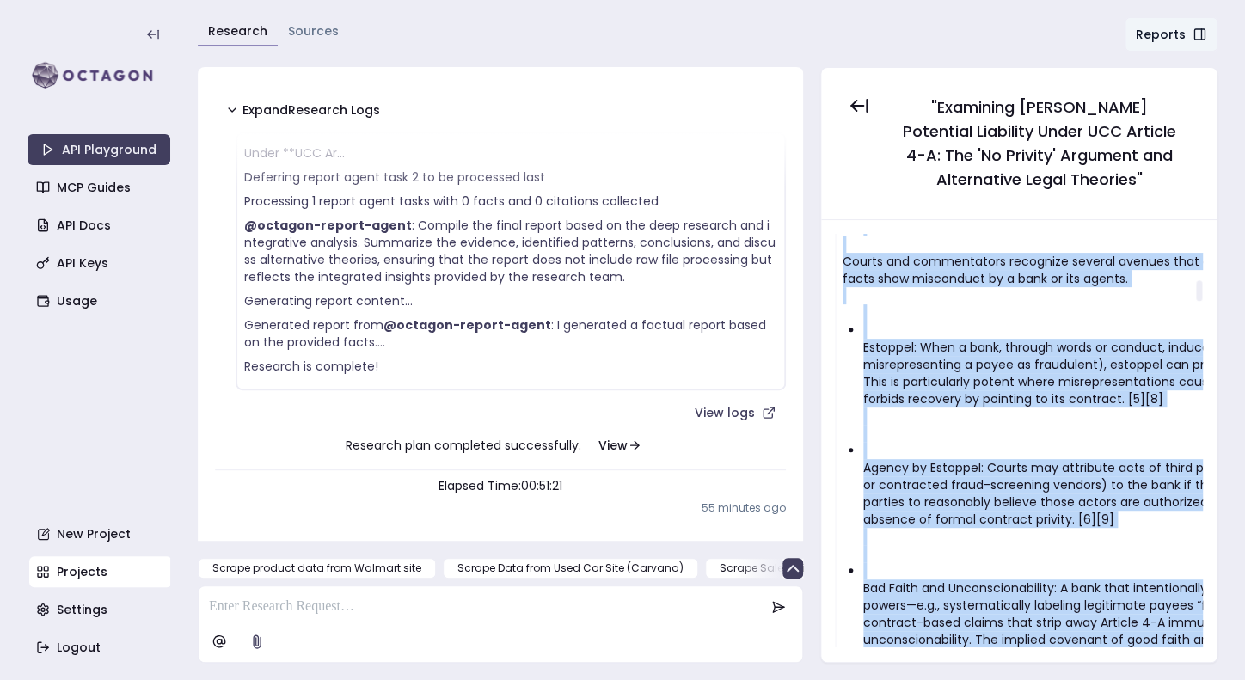
scroll to position [0, 0]
